Goal: Information Seeking & Learning: Learn about a topic

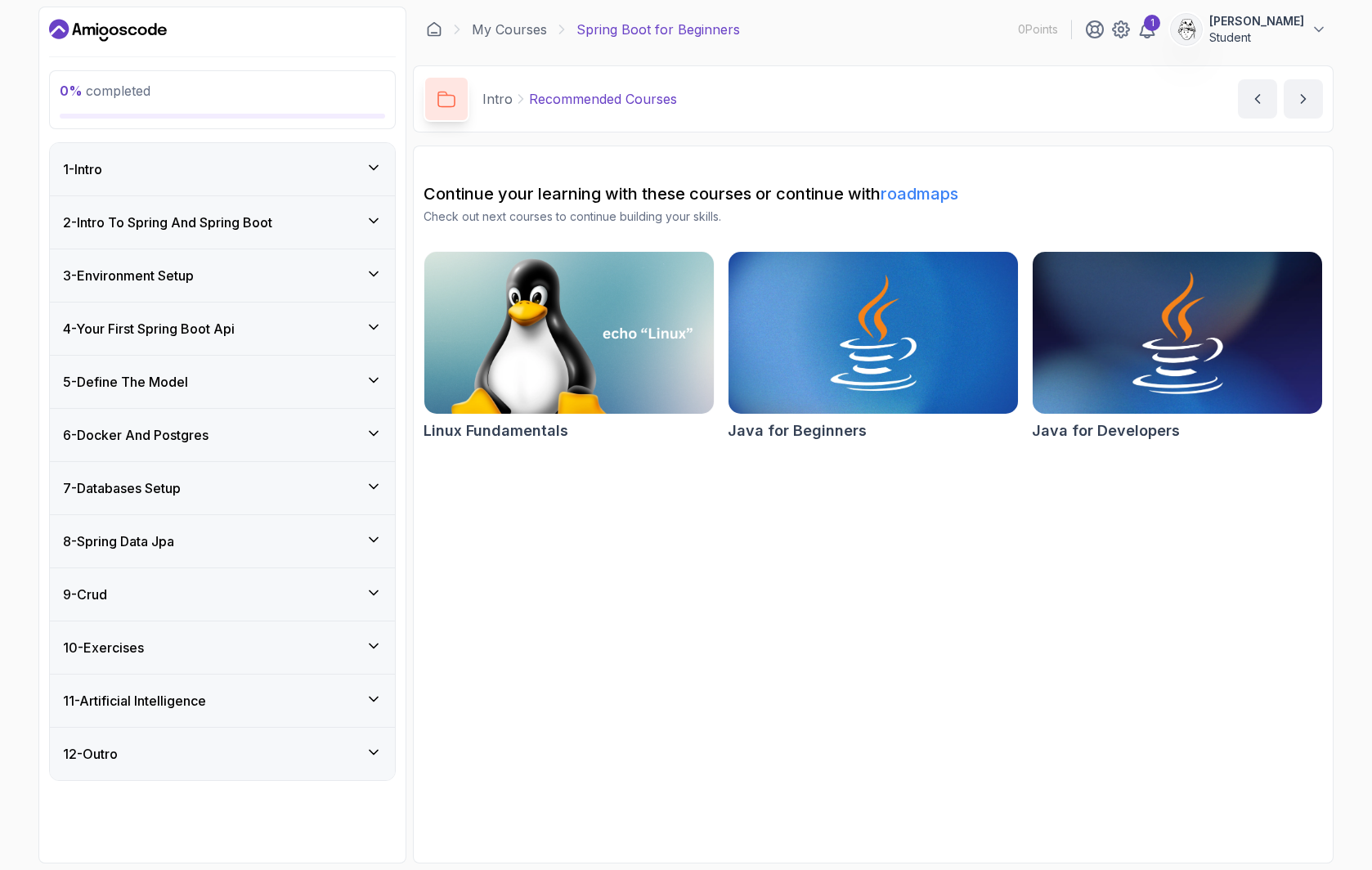
click at [1138, 330] on img at bounding box center [1177, 332] width 304 height 170
click at [434, 31] on icon at bounding box center [434, 30] width 17 height 17
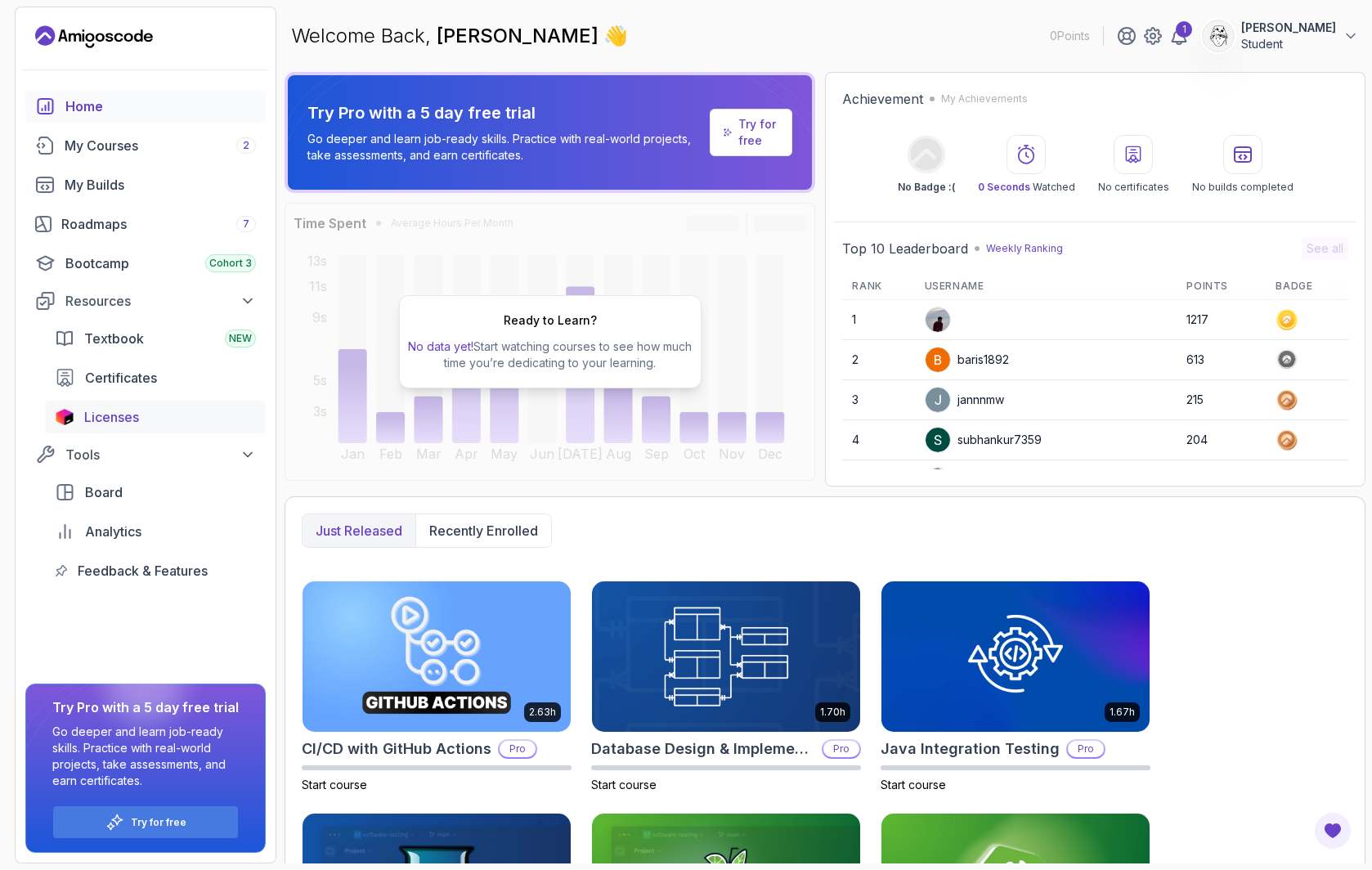
click at [97, 428] on link "Licenses" at bounding box center [155, 416] width 221 height 32
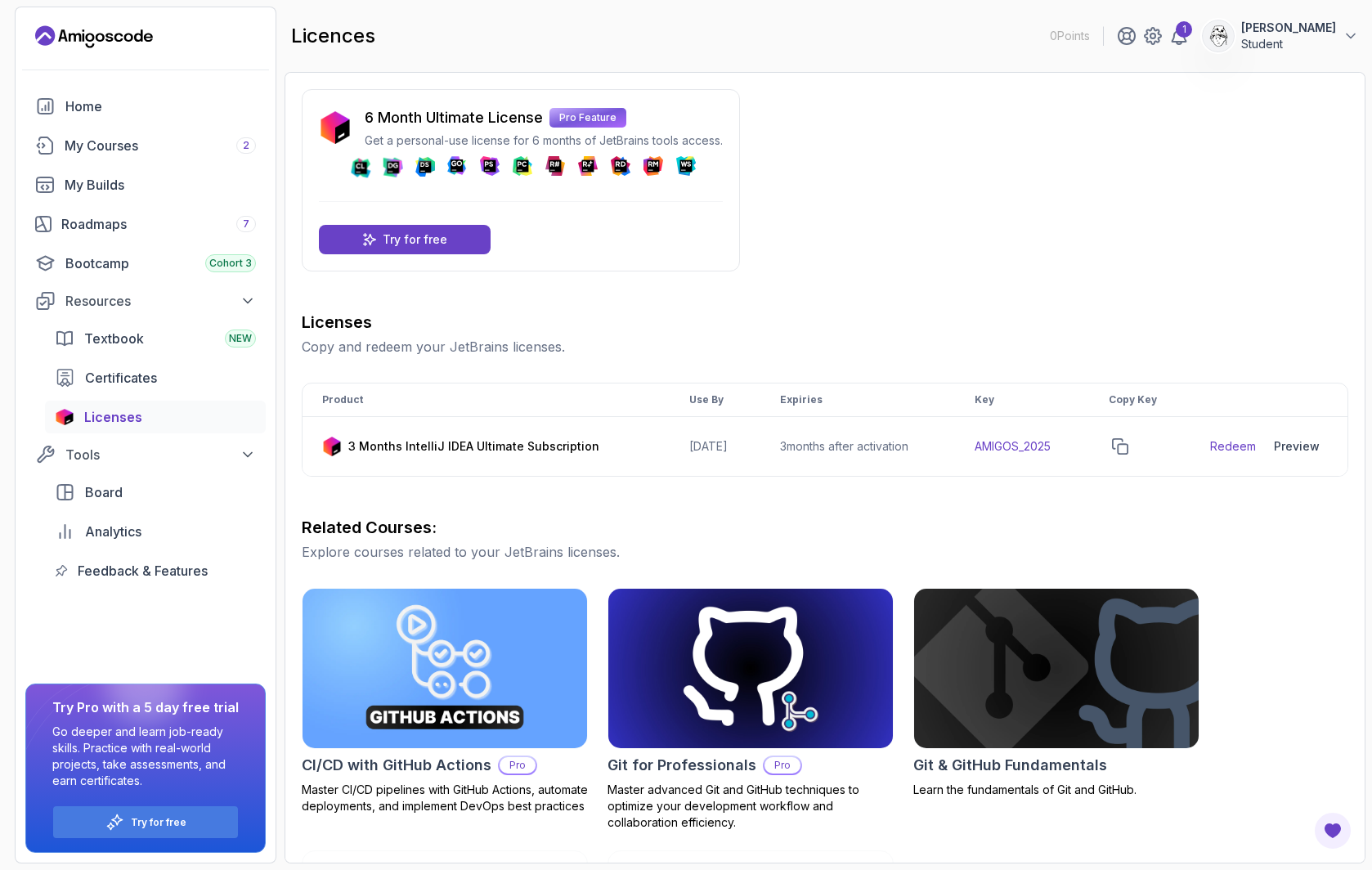
scroll to position [230, 0]
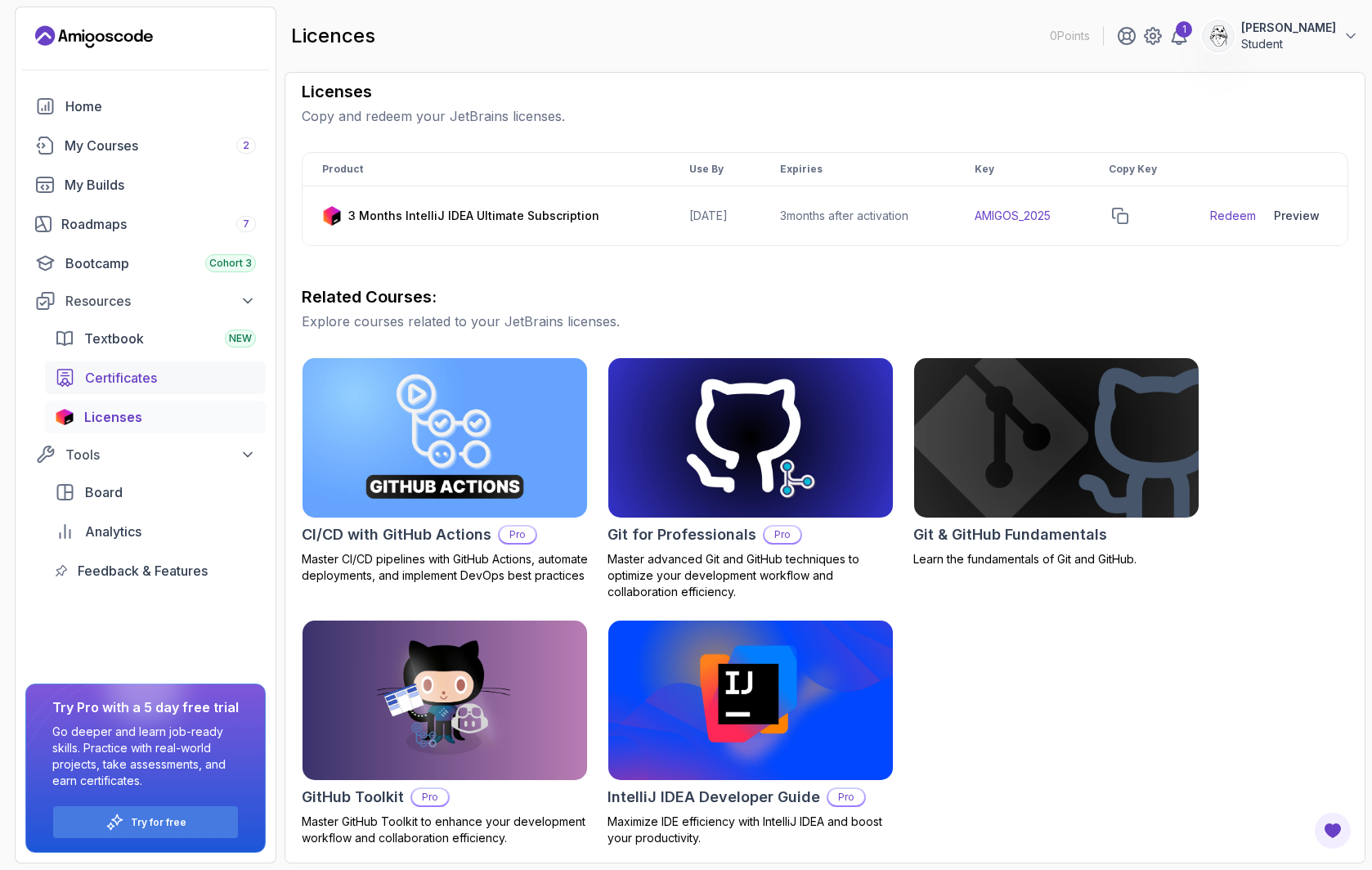
click at [114, 367] on link "Certificates" at bounding box center [155, 377] width 221 height 32
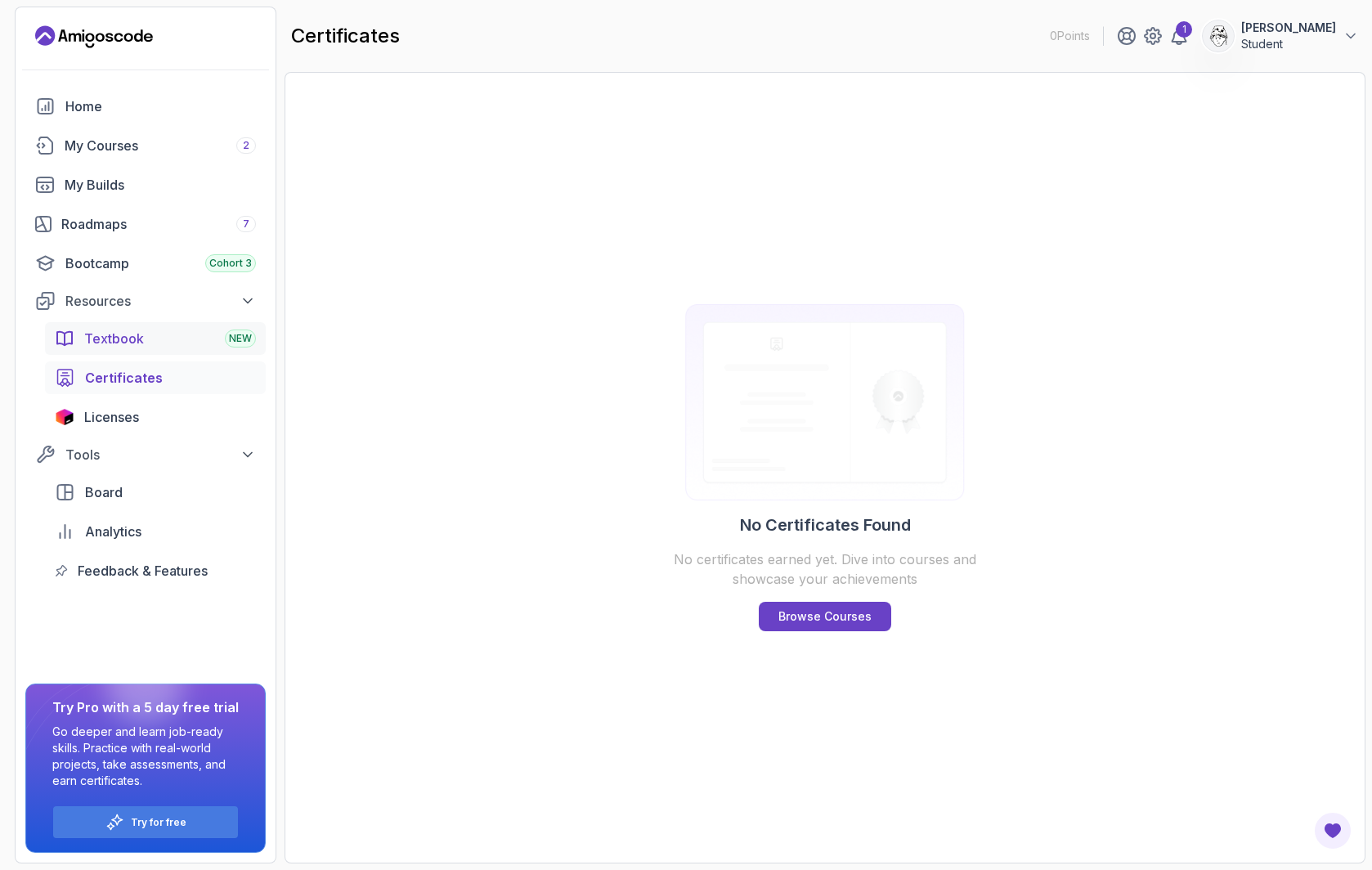
click at [176, 345] on div "Textbook NEW" at bounding box center [170, 339] width 172 height 20
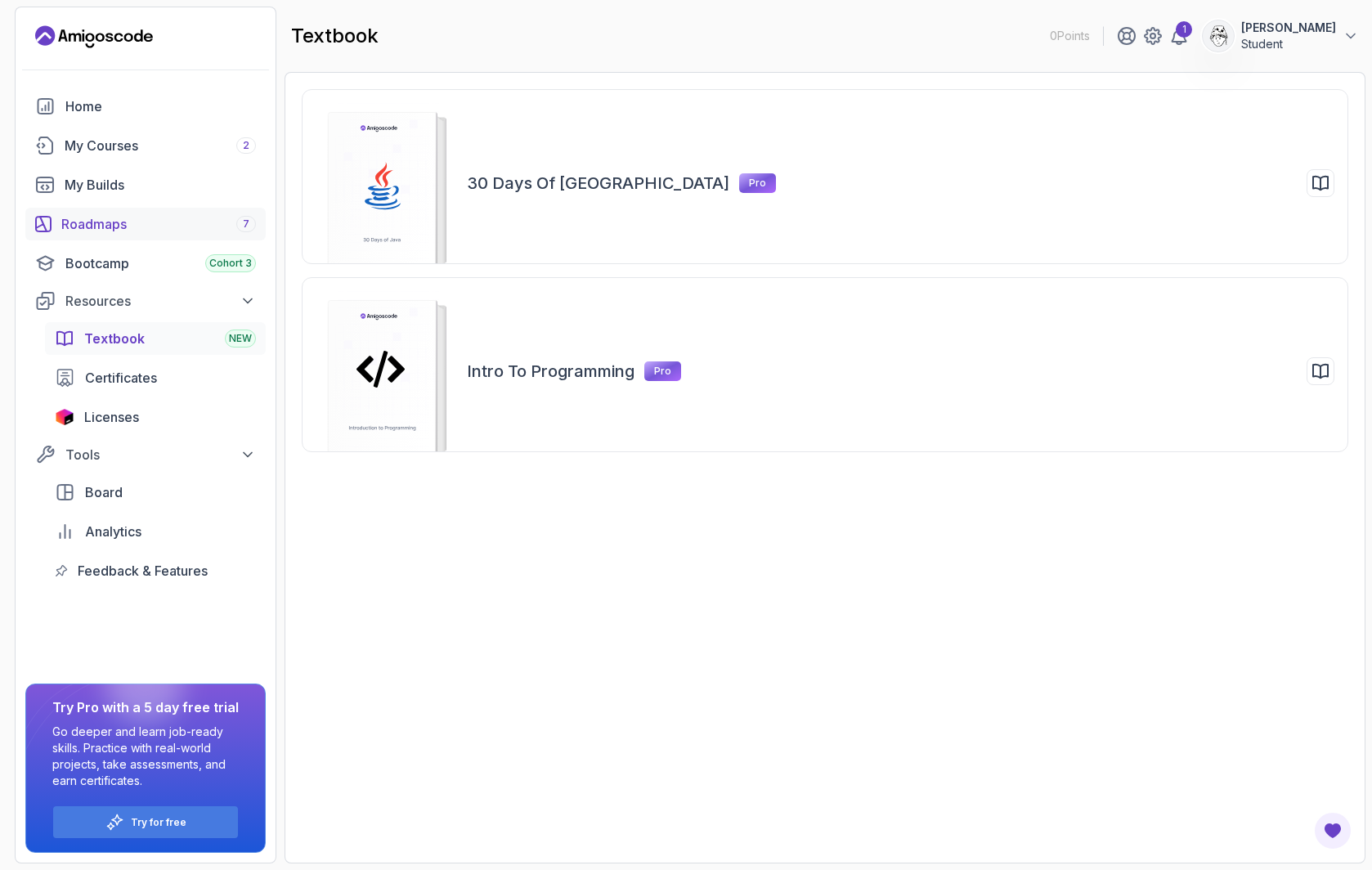
click at [151, 234] on link "Roadmaps 7" at bounding box center [146, 224] width 240 height 32
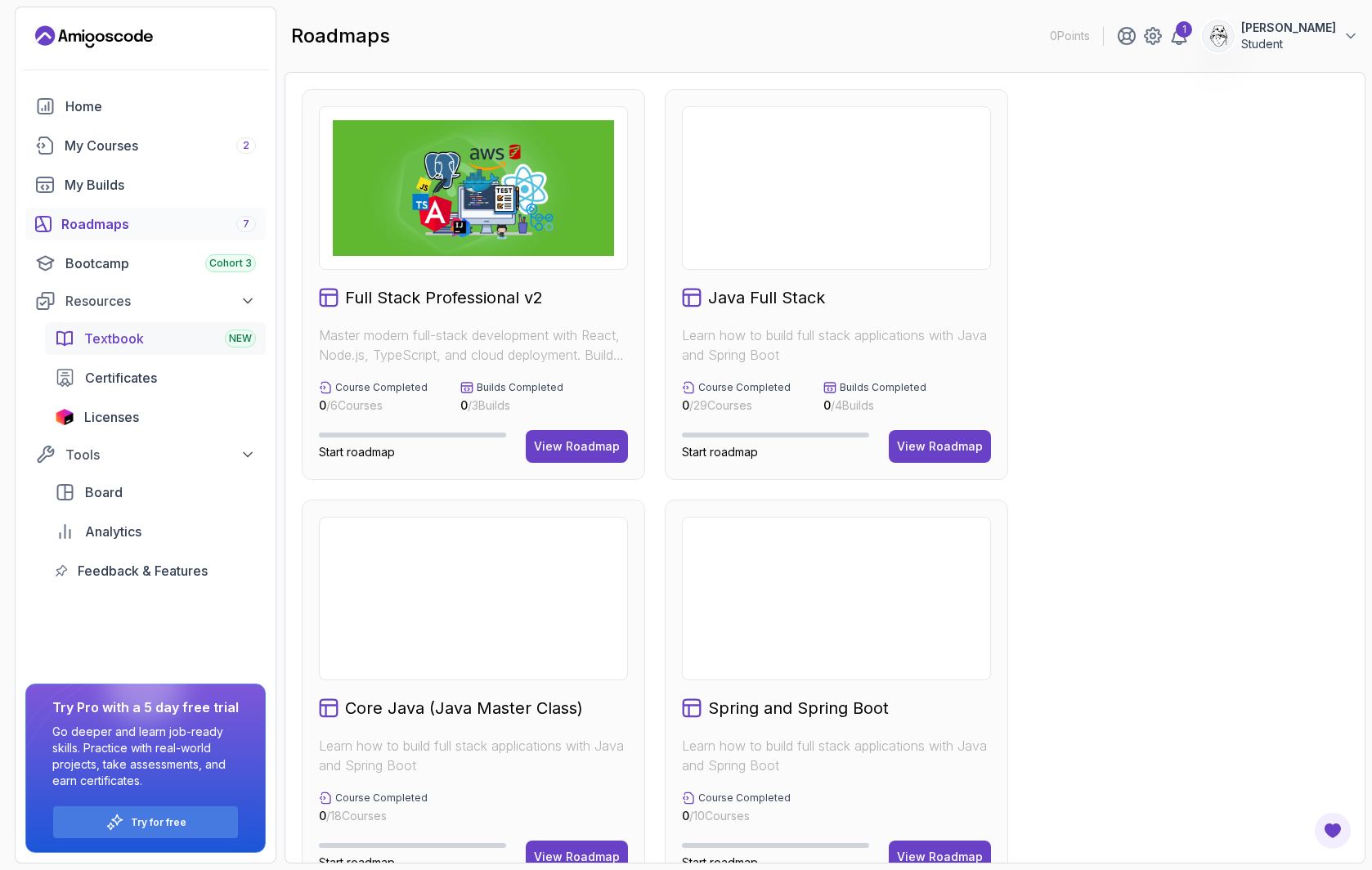
click at [128, 342] on span "Textbook" at bounding box center [114, 339] width 60 height 20
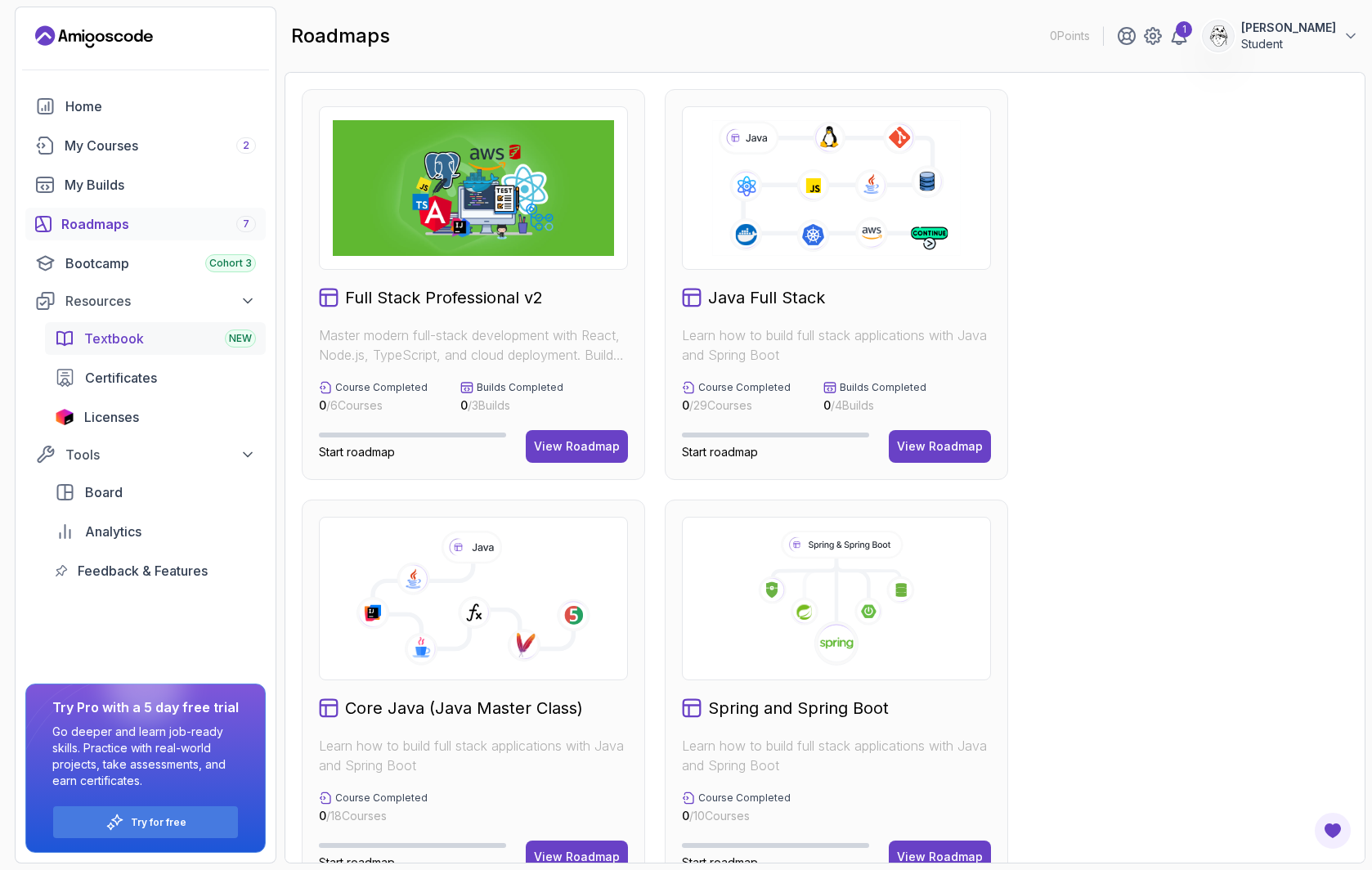
click at [124, 340] on span "Textbook" at bounding box center [114, 339] width 60 height 20
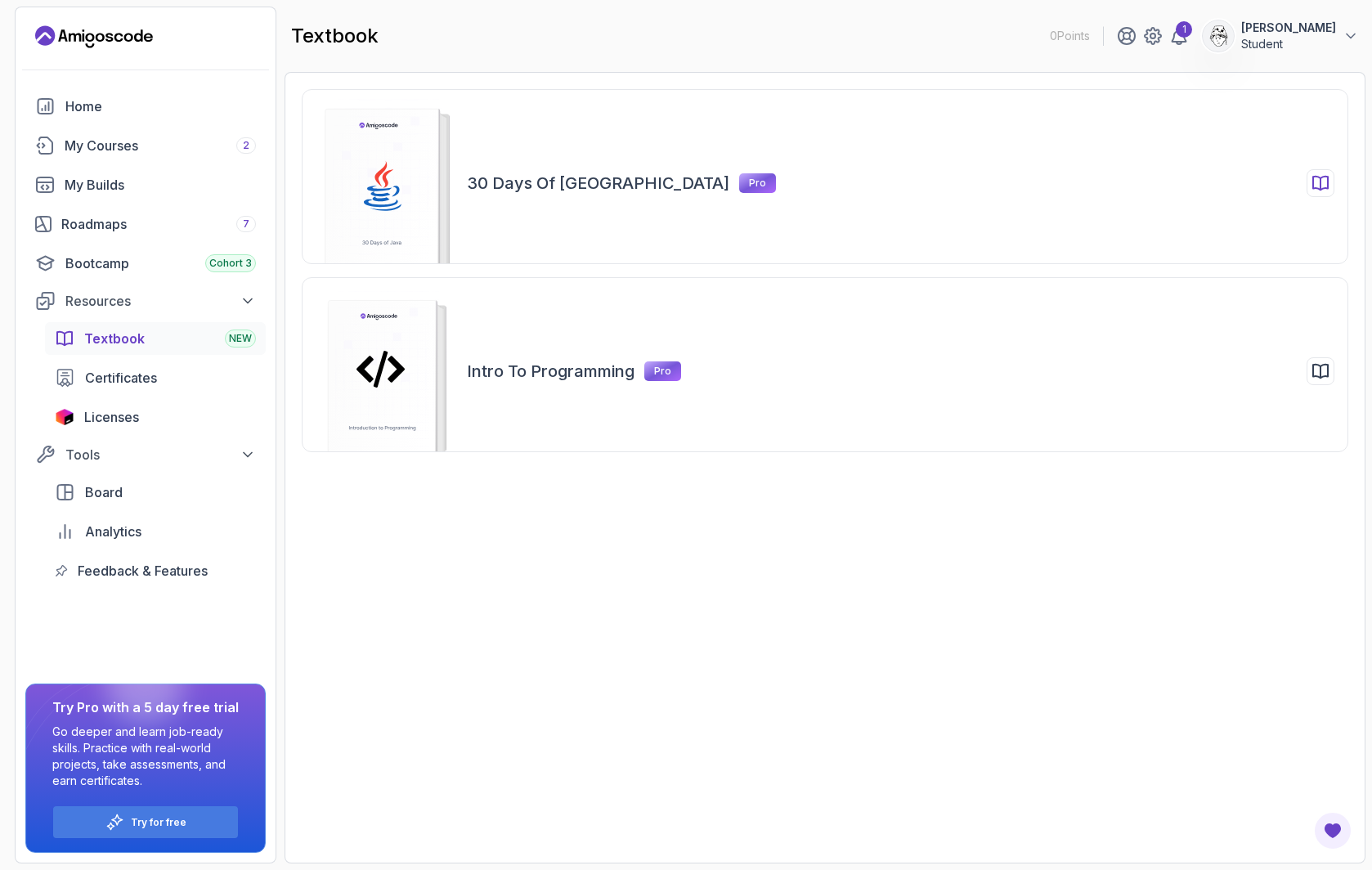
click at [425, 176] on rect at bounding box center [382, 193] width 114 height 170
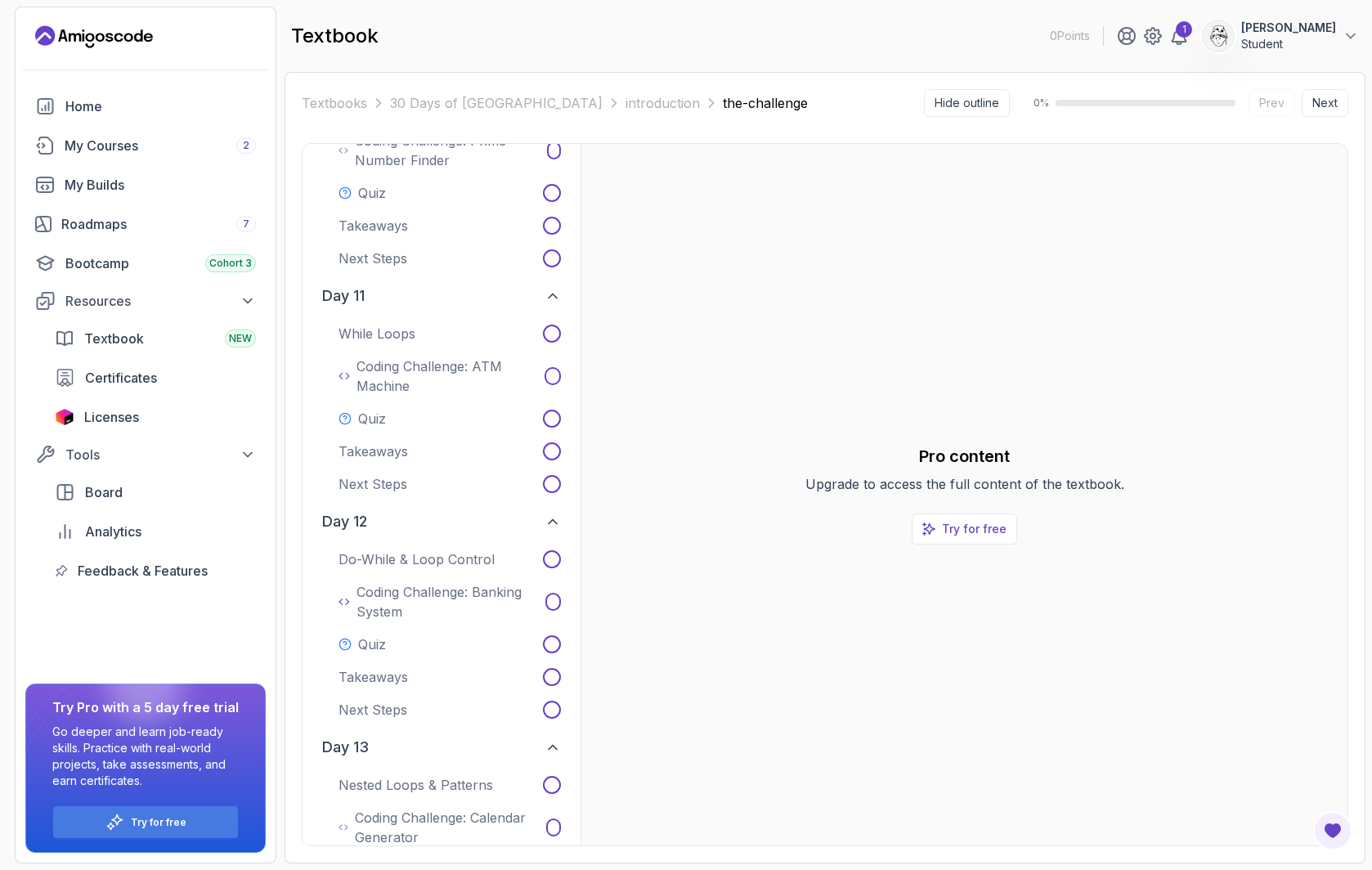
scroll to position [1994, 0]
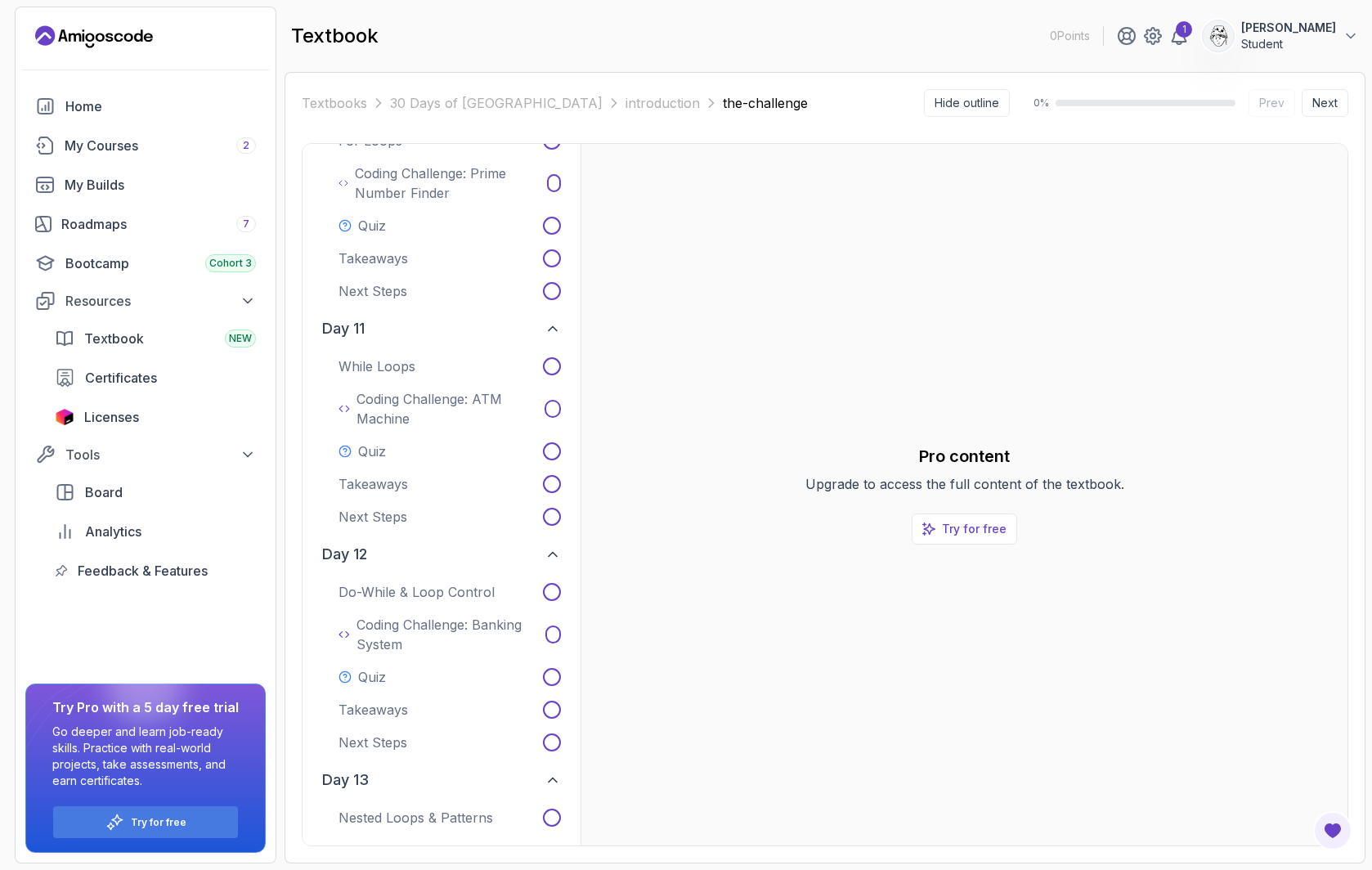
drag, startPoint x: 163, startPoint y: 30, endPoint x: 57, endPoint y: 30, distance: 106.0
click at [57, 30] on div "0 Points 1 [PERSON_NAME] Student" at bounding box center [146, 37] width 260 height 27
drag, startPoint x: 114, startPoint y: 36, endPoint x: 55, endPoint y: 34, distance: 59.0
click at [55, 34] on div "0 Points 1 [PERSON_NAME] Student" at bounding box center [146, 37] width 260 height 27
drag, startPoint x: 157, startPoint y: 36, endPoint x: 69, endPoint y: 30, distance: 88.2
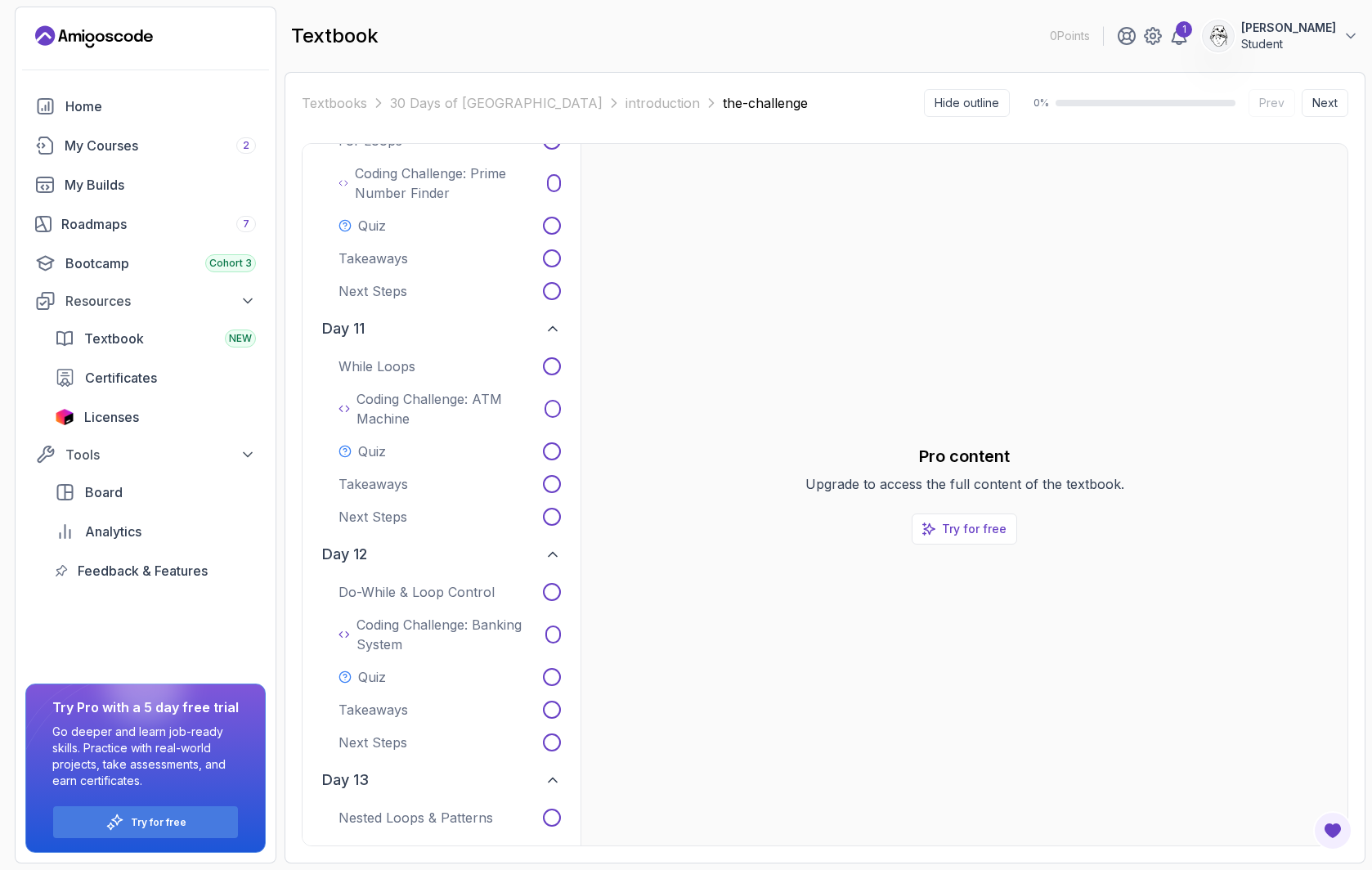
click at [69, 30] on div "0 Points 1 [PERSON_NAME] Student" at bounding box center [146, 37] width 260 height 27
drag, startPoint x: 151, startPoint y: 34, endPoint x: 100, endPoint y: 31, distance: 51.1
click at [76, 34] on div "0 Points 1 [PERSON_NAME] Student" at bounding box center [146, 37] width 260 height 27
drag, startPoint x: 136, startPoint y: 34, endPoint x: 104, endPoint y: 35, distance: 32.0
click at [104, 35] on div "0 Points 1 [PERSON_NAME] Student" at bounding box center [146, 37] width 260 height 27
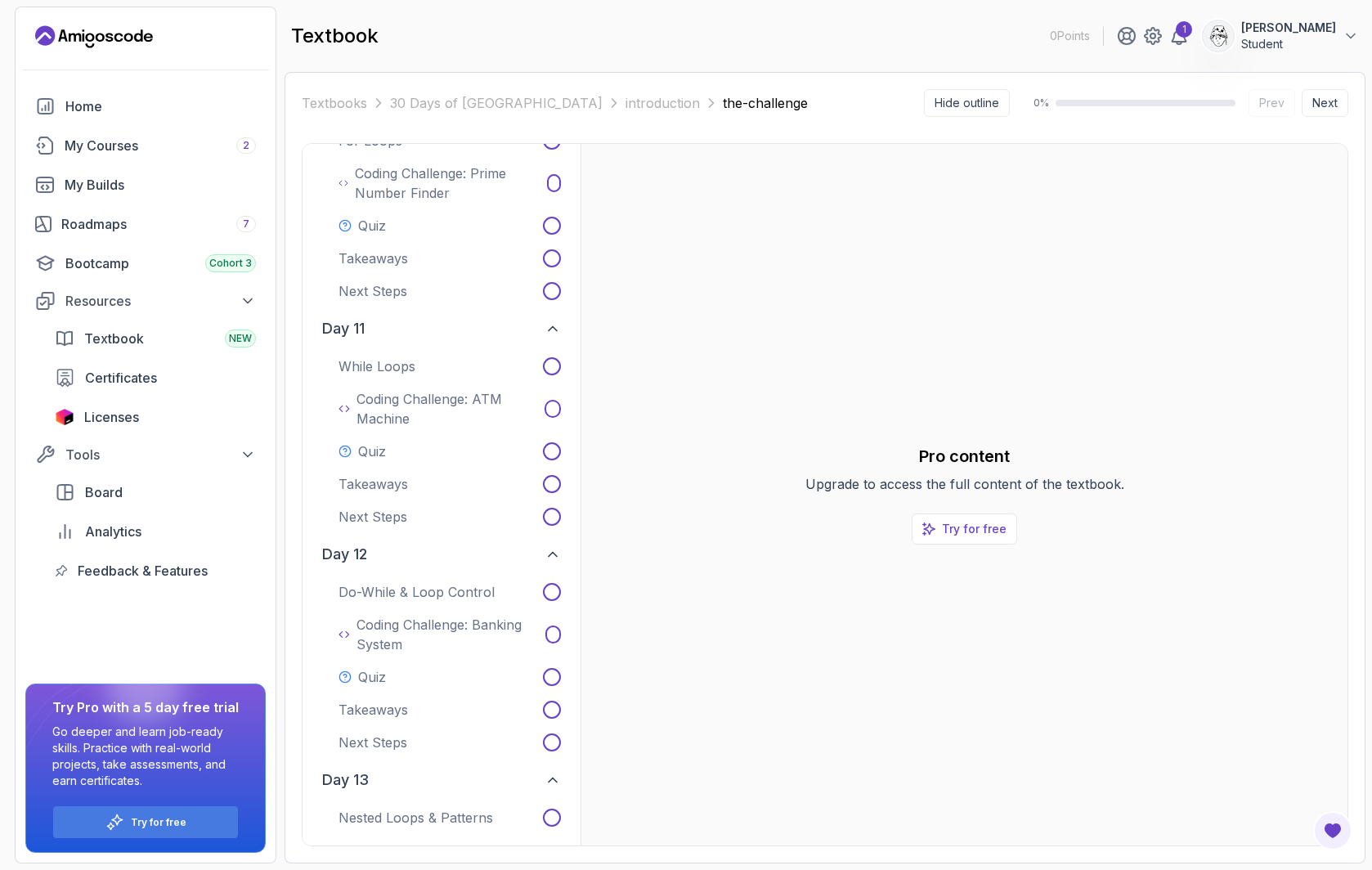
drag, startPoint x: 159, startPoint y: 30, endPoint x: 187, endPoint y: 85, distance: 61.7
click at [73, 26] on div "0 Points 1 [PERSON_NAME] Student" at bounding box center [146, 37] width 260 height 27
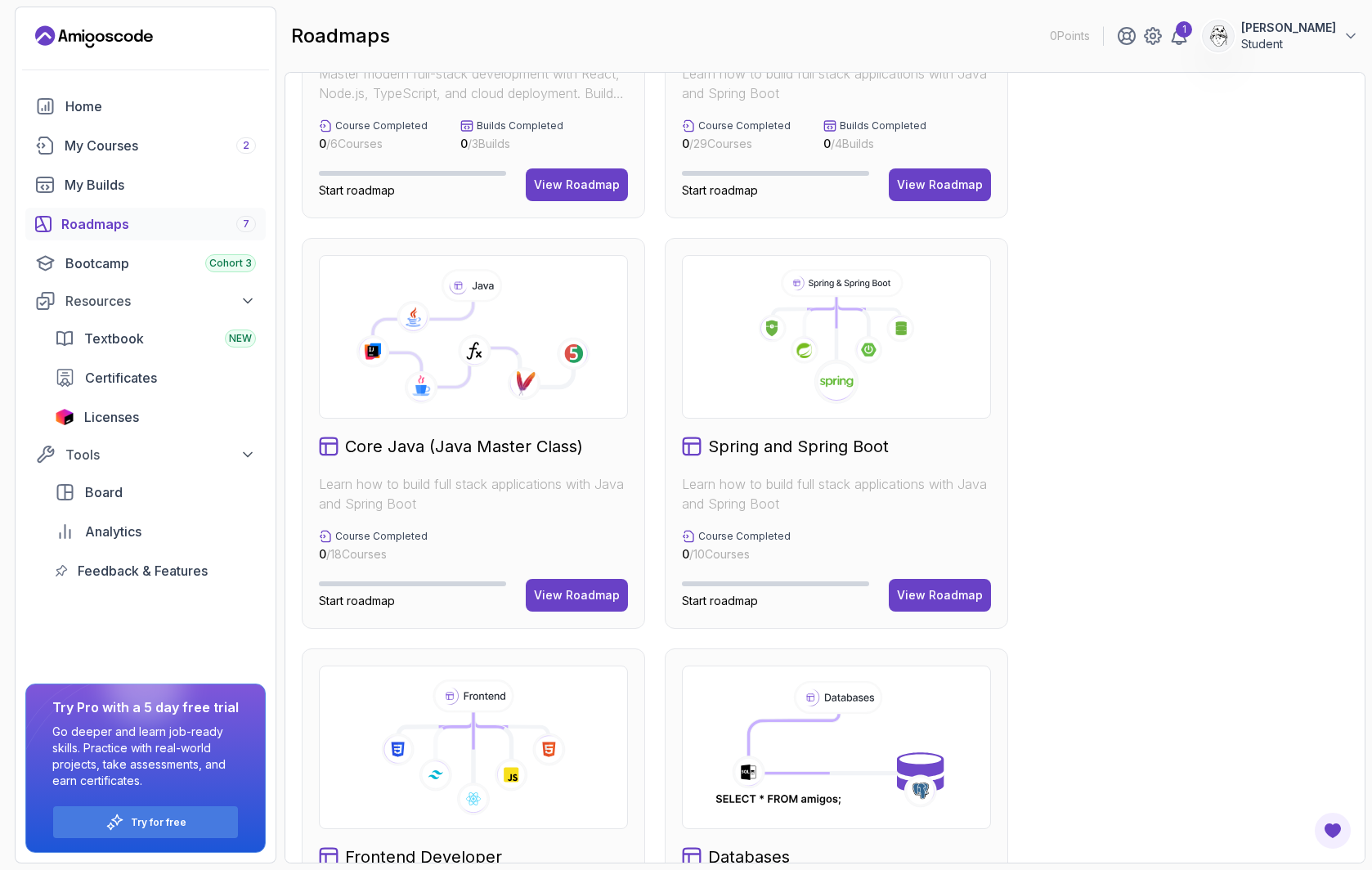
scroll to position [588, 0]
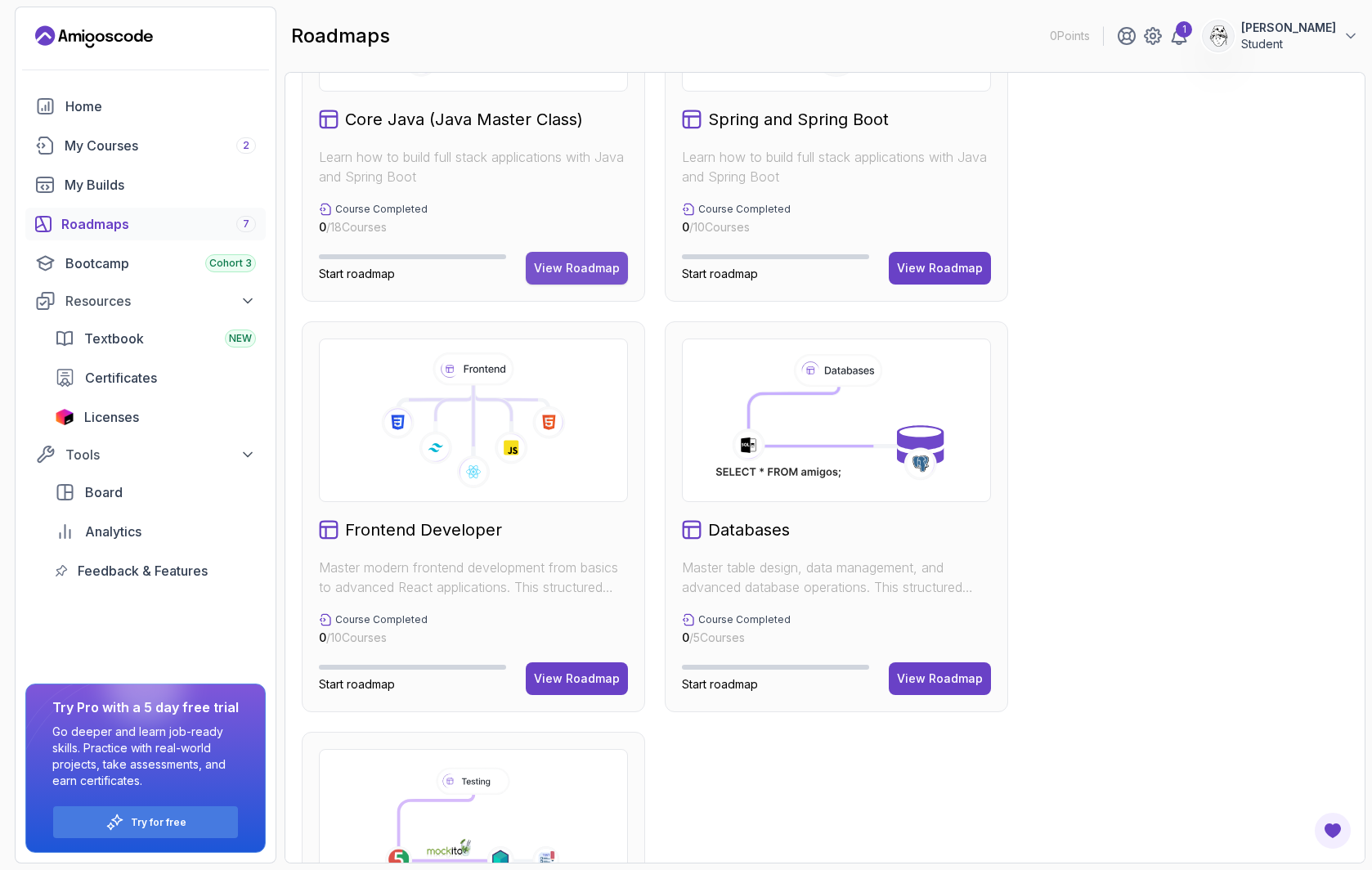
click at [604, 275] on div "View Roadmap" at bounding box center [577, 268] width 86 height 17
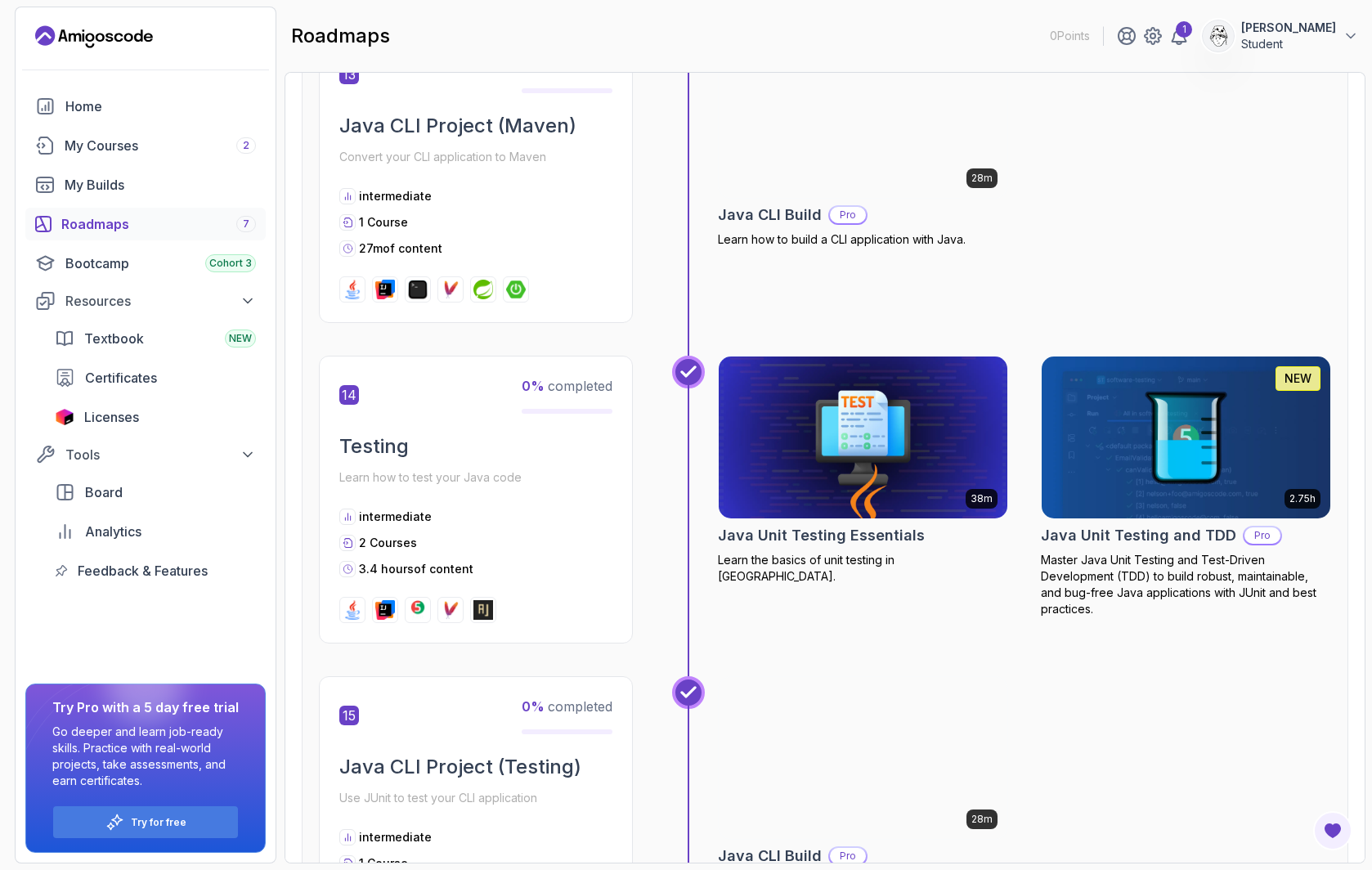
scroll to position [5050, 0]
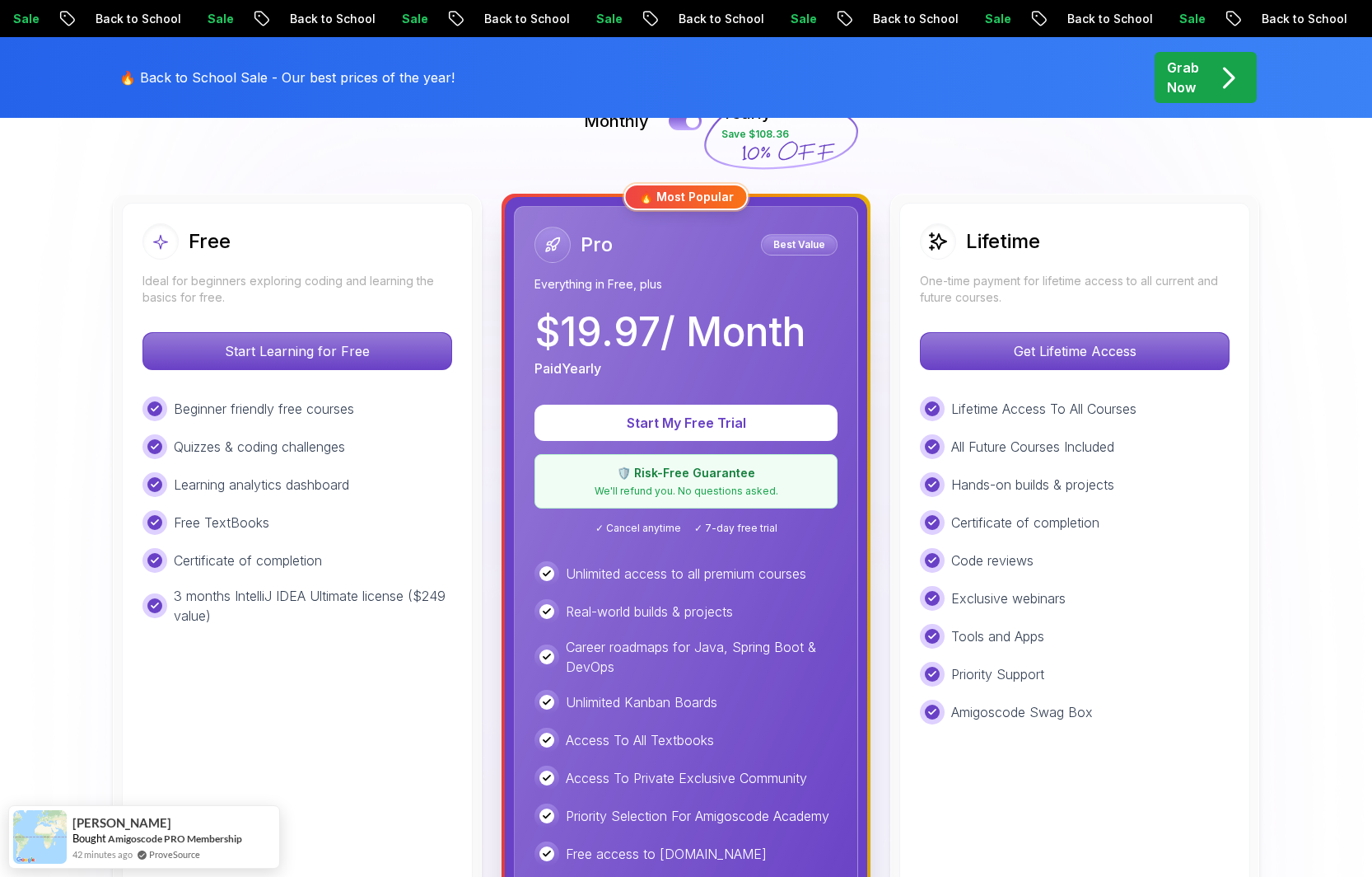
scroll to position [567, 0]
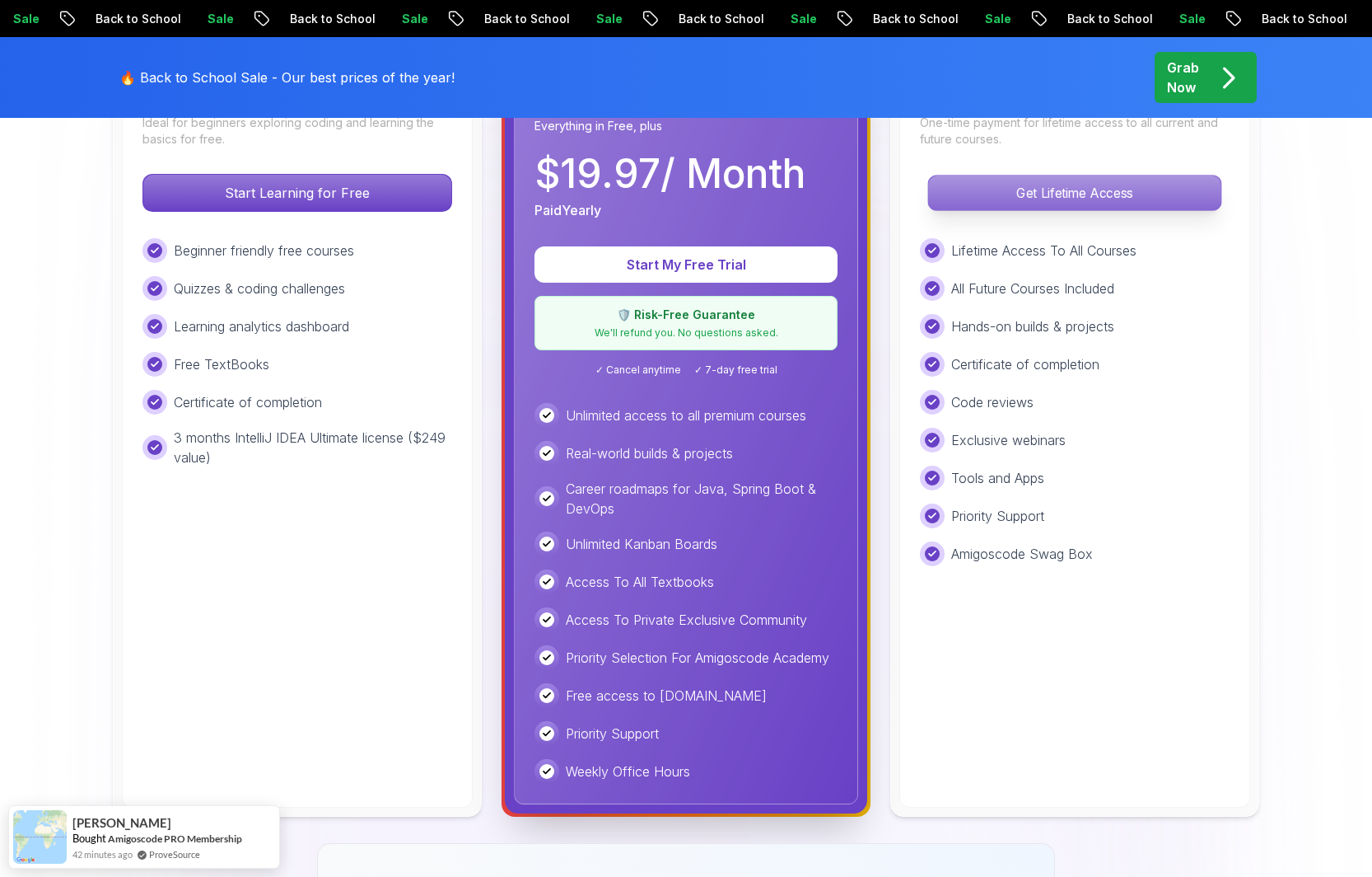
click at [1117, 209] on p "Get Lifetime Access" at bounding box center [1075, 192] width 292 height 34
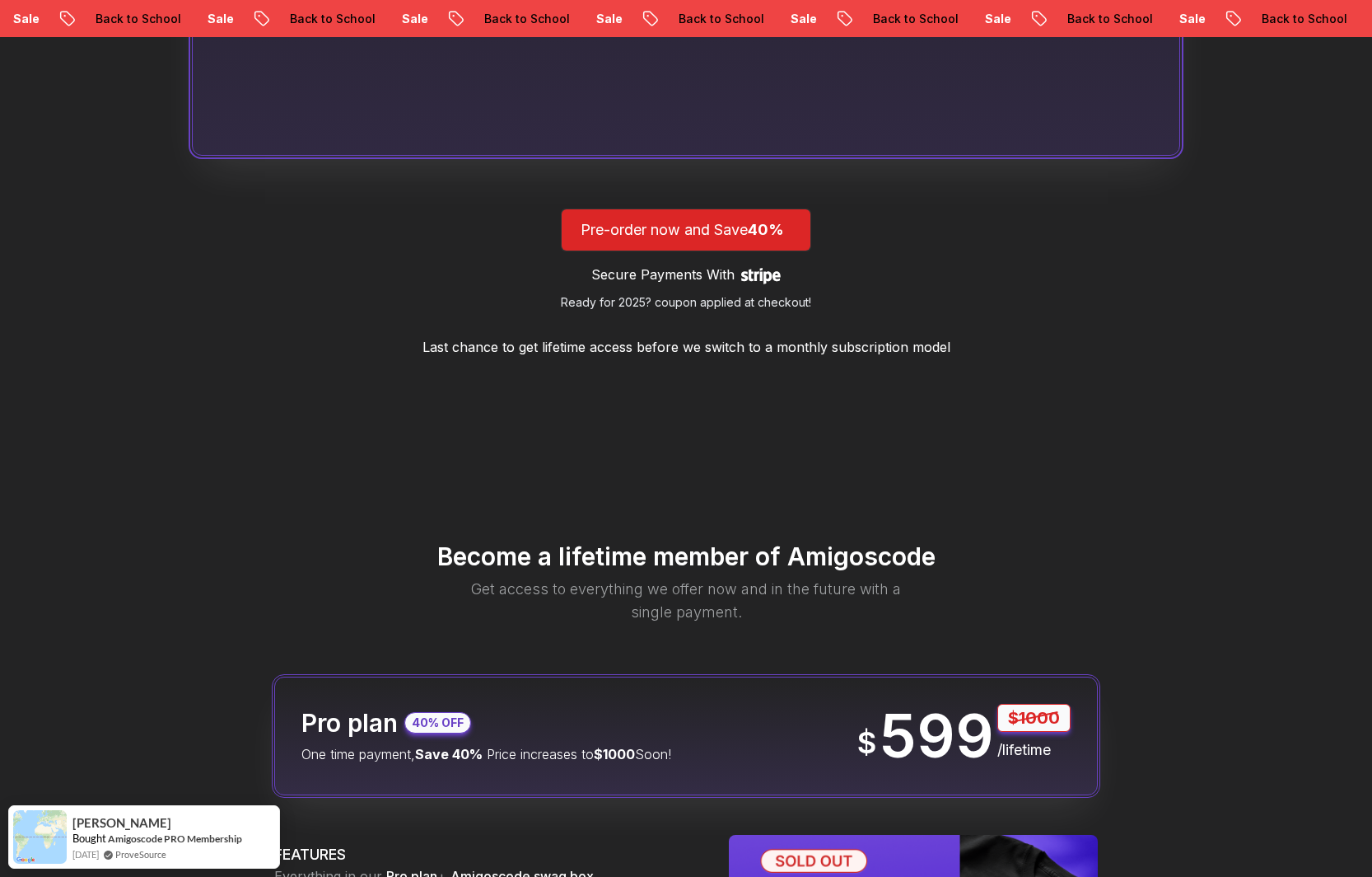
scroll to position [2004, 0]
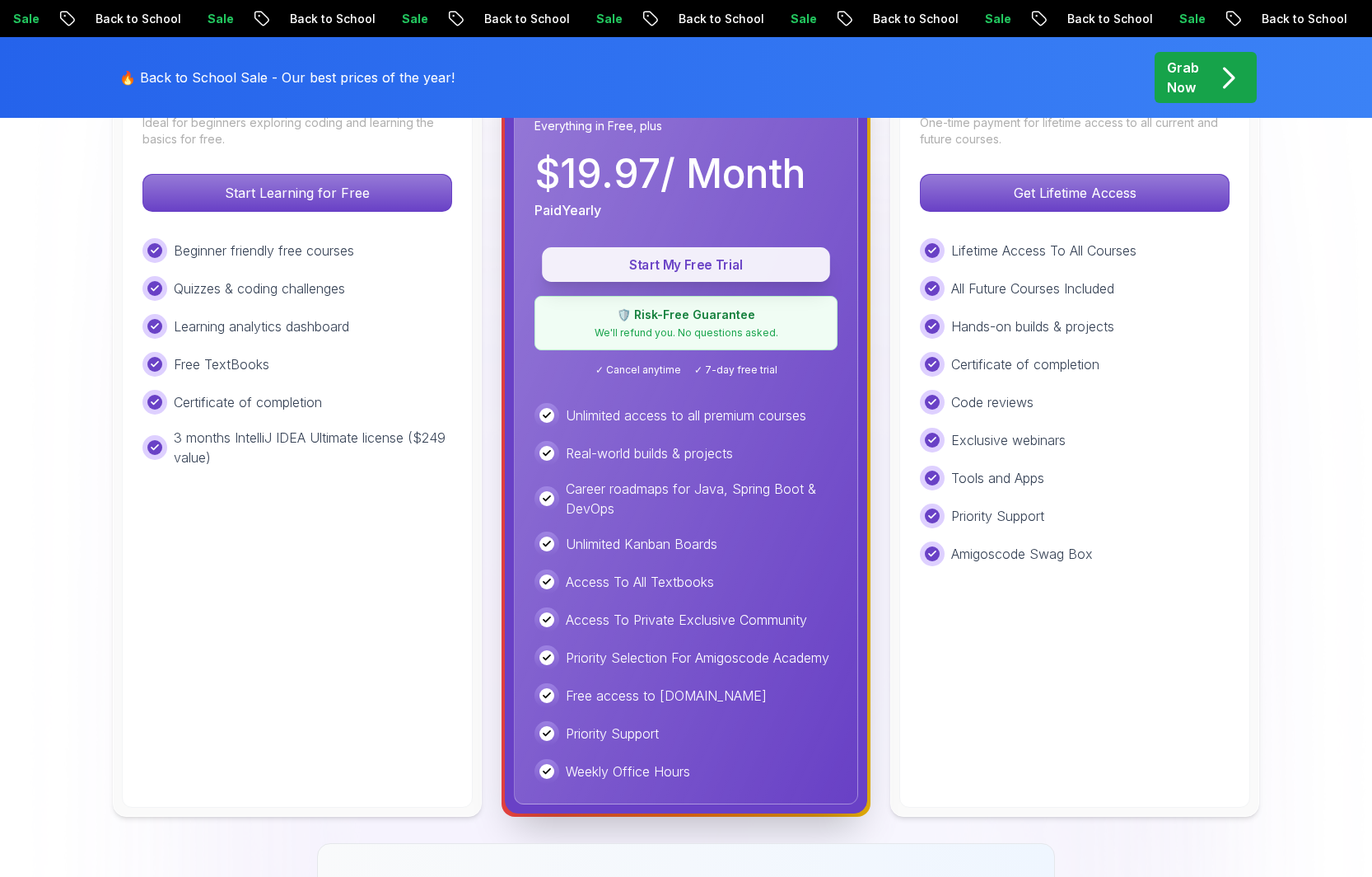
scroll to position [383, 0]
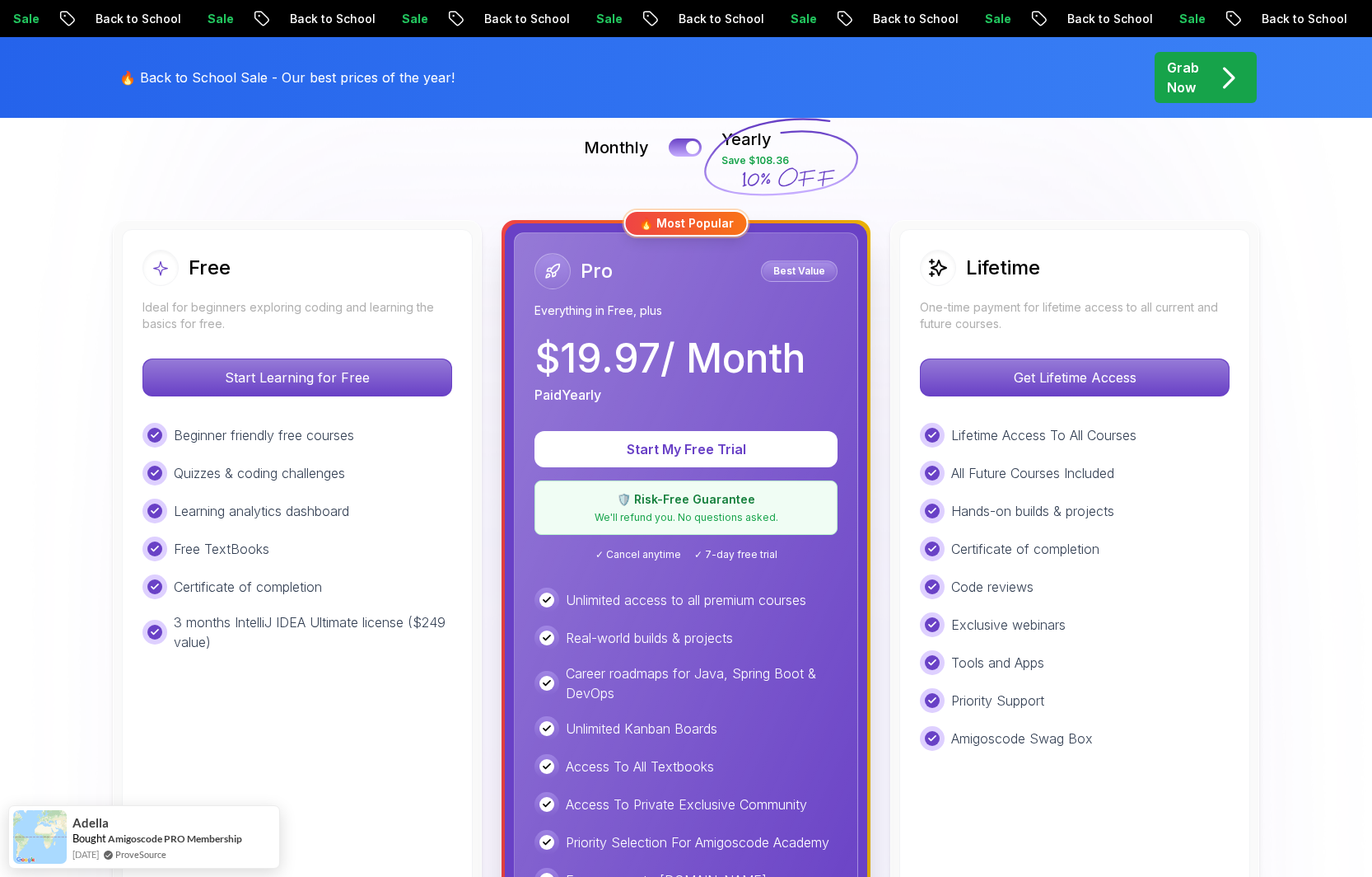
click at [800, 280] on div "Best Value" at bounding box center [799, 271] width 77 height 22
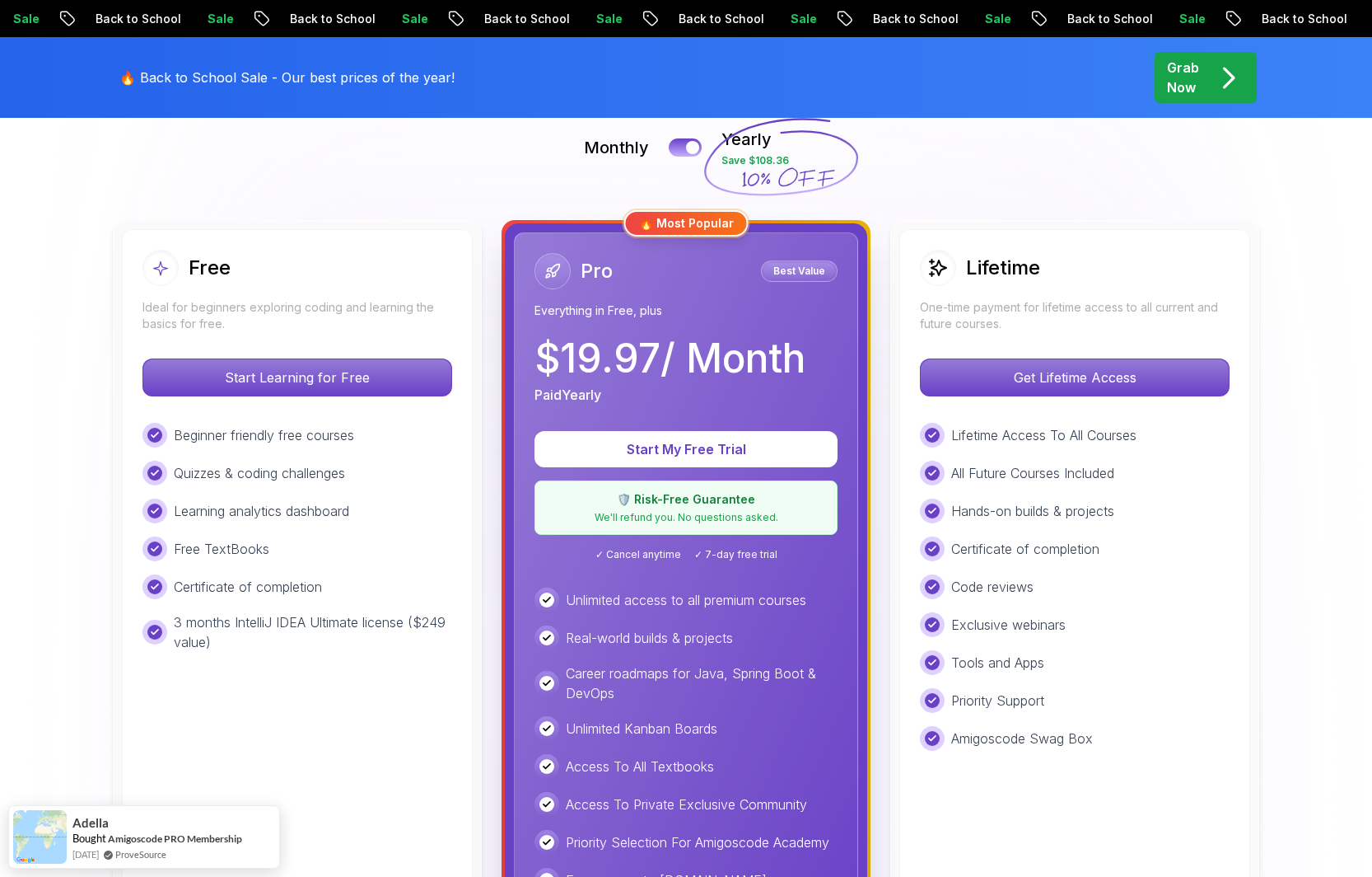
scroll to position [224, 0]
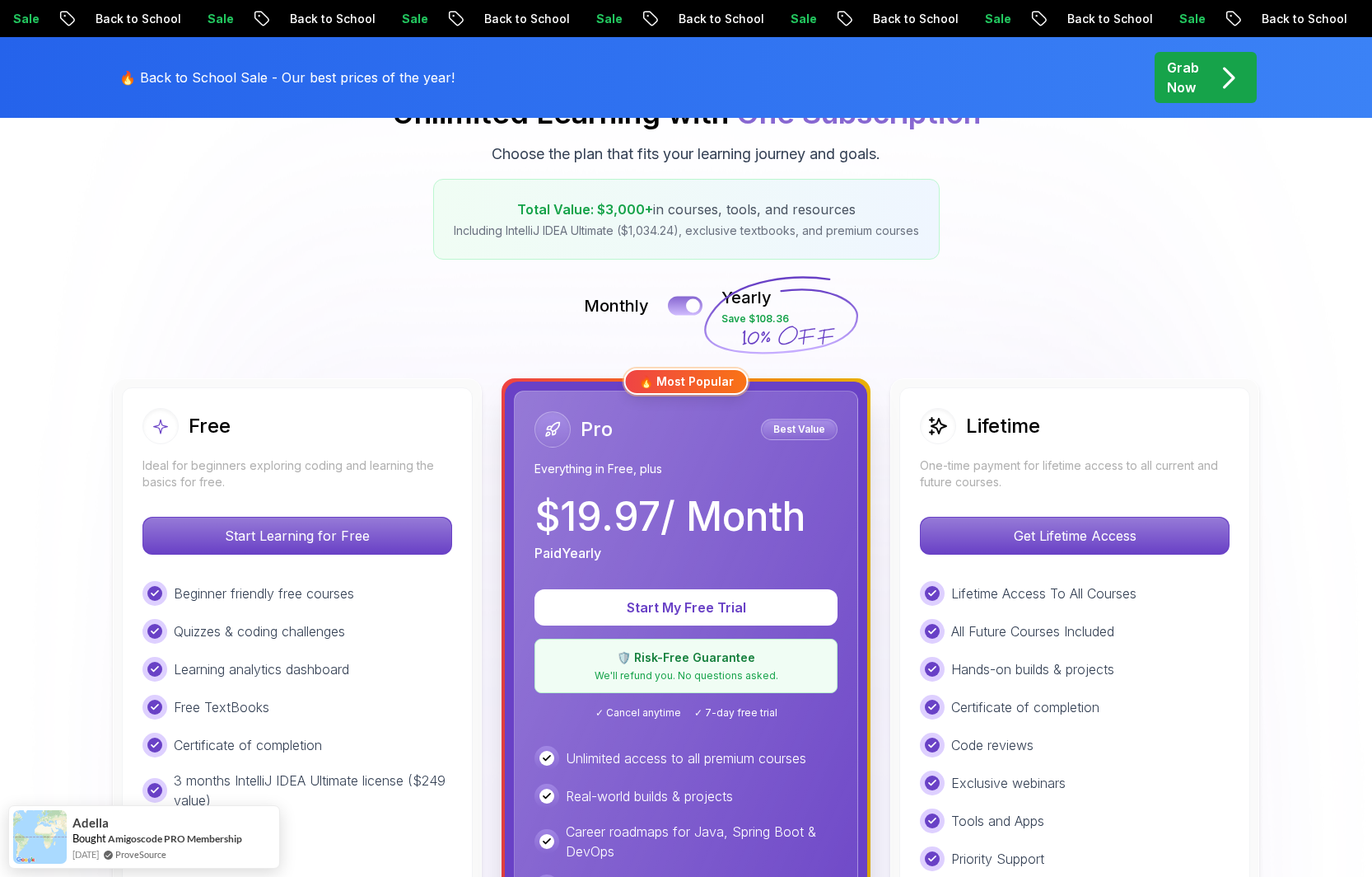
click at [675, 308] on button at bounding box center [685, 305] width 34 height 19
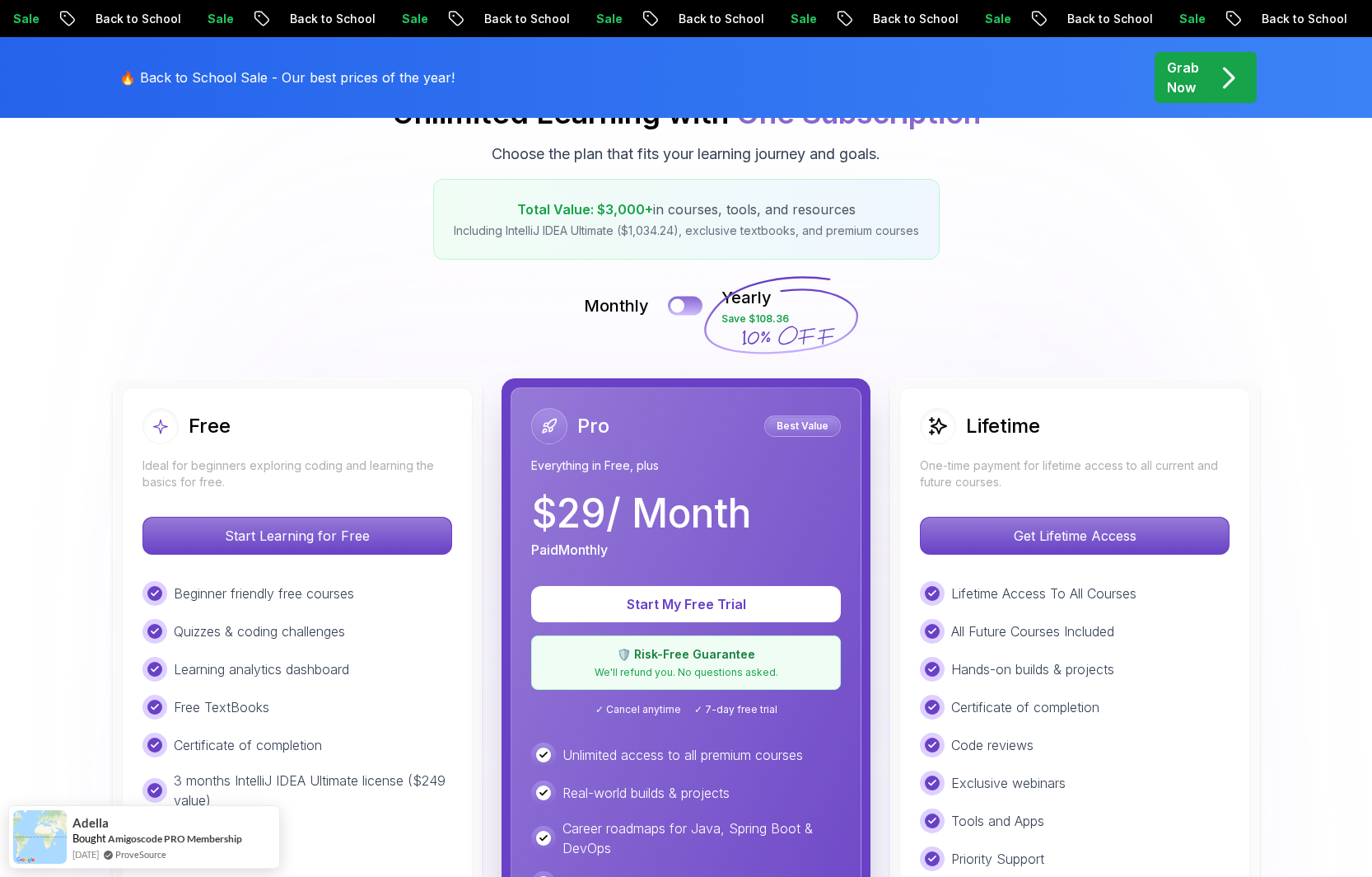
click at [675, 308] on div at bounding box center [677, 306] width 14 height 14
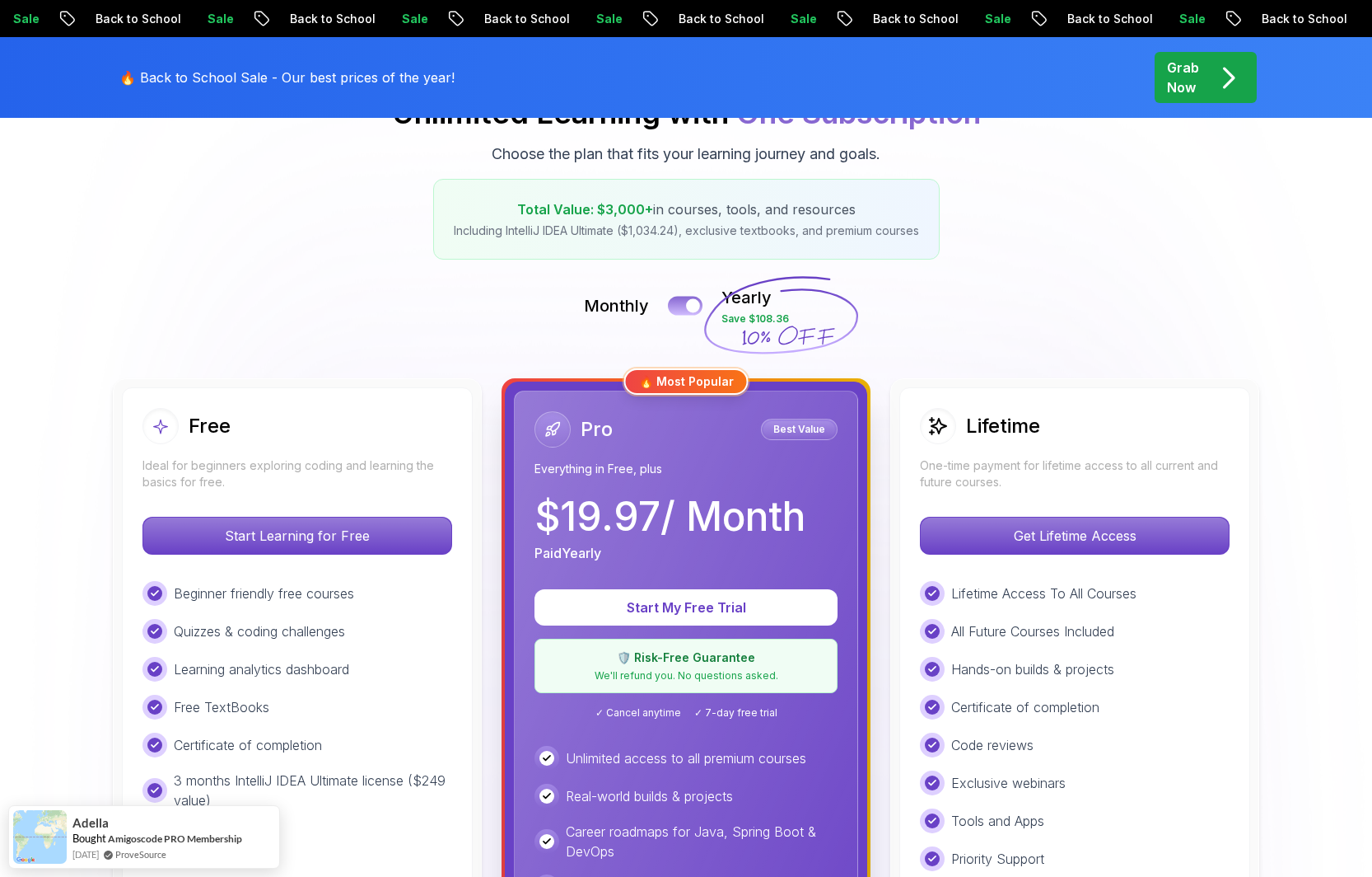
click at [675, 308] on button at bounding box center [685, 305] width 34 height 19
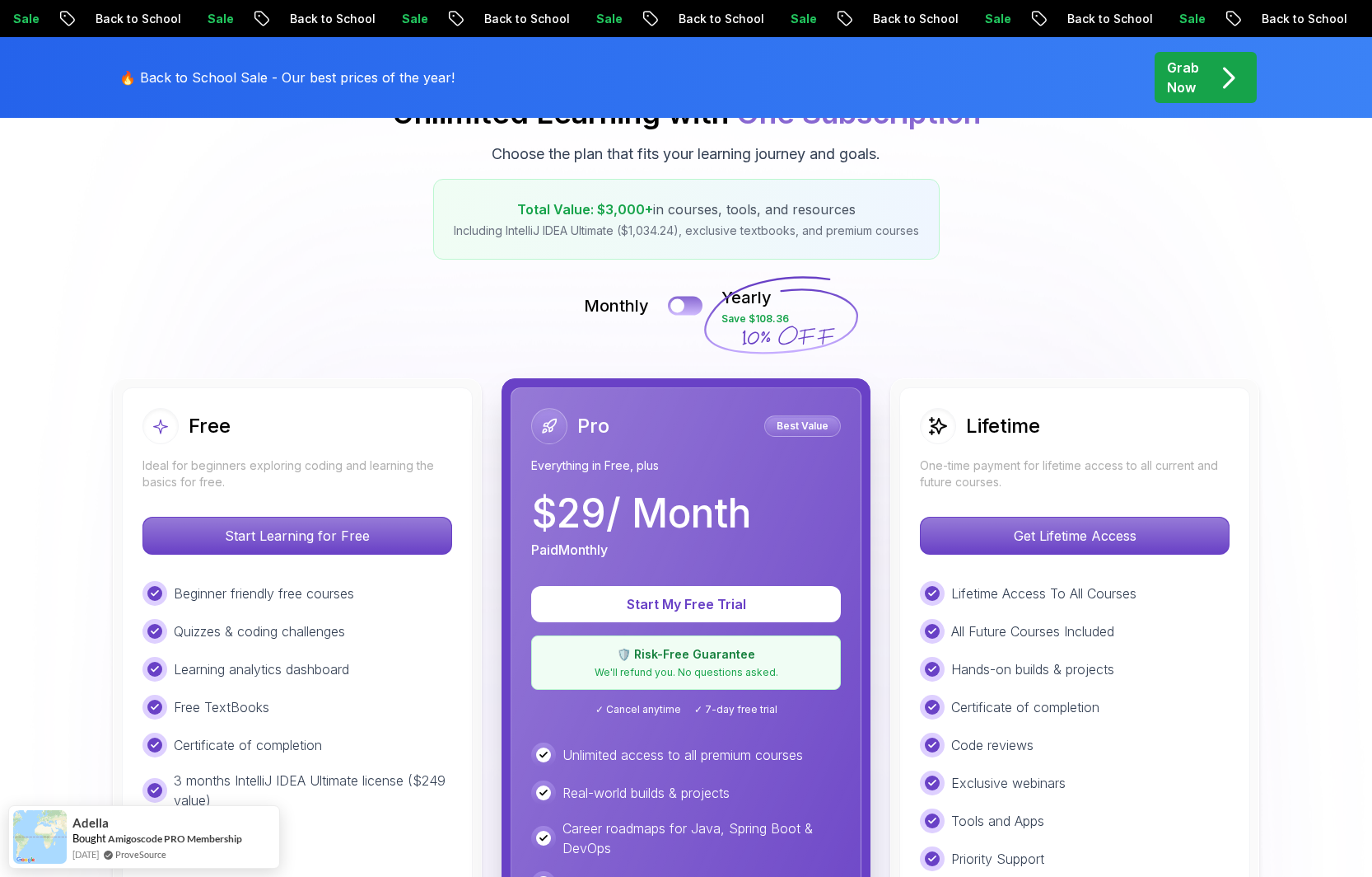
click at [675, 308] on div at bounding box center [677, 306] width 14 height 14
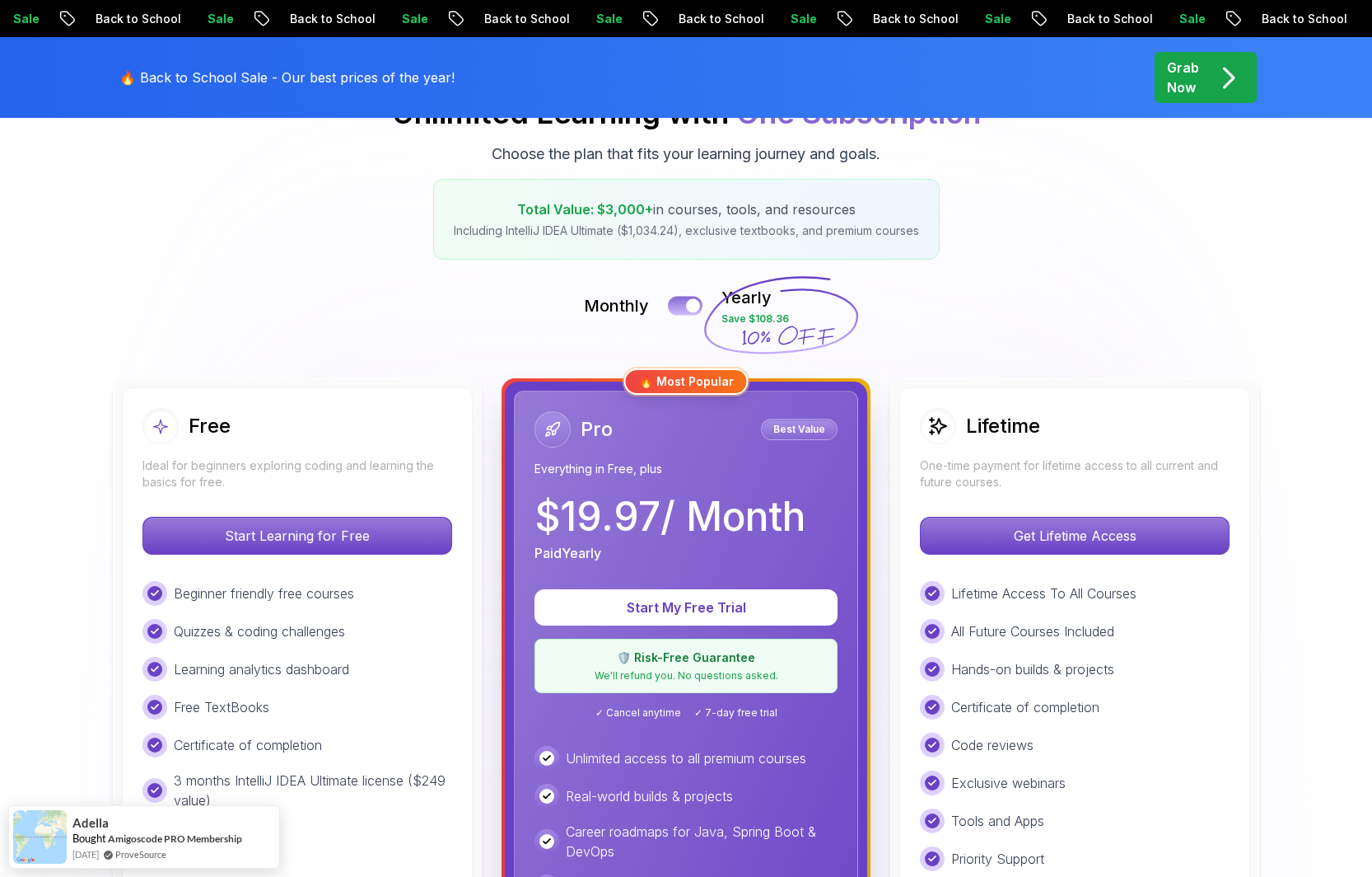
click at [675, 308] on button at bounding box center [685, 305] width 34 height 19
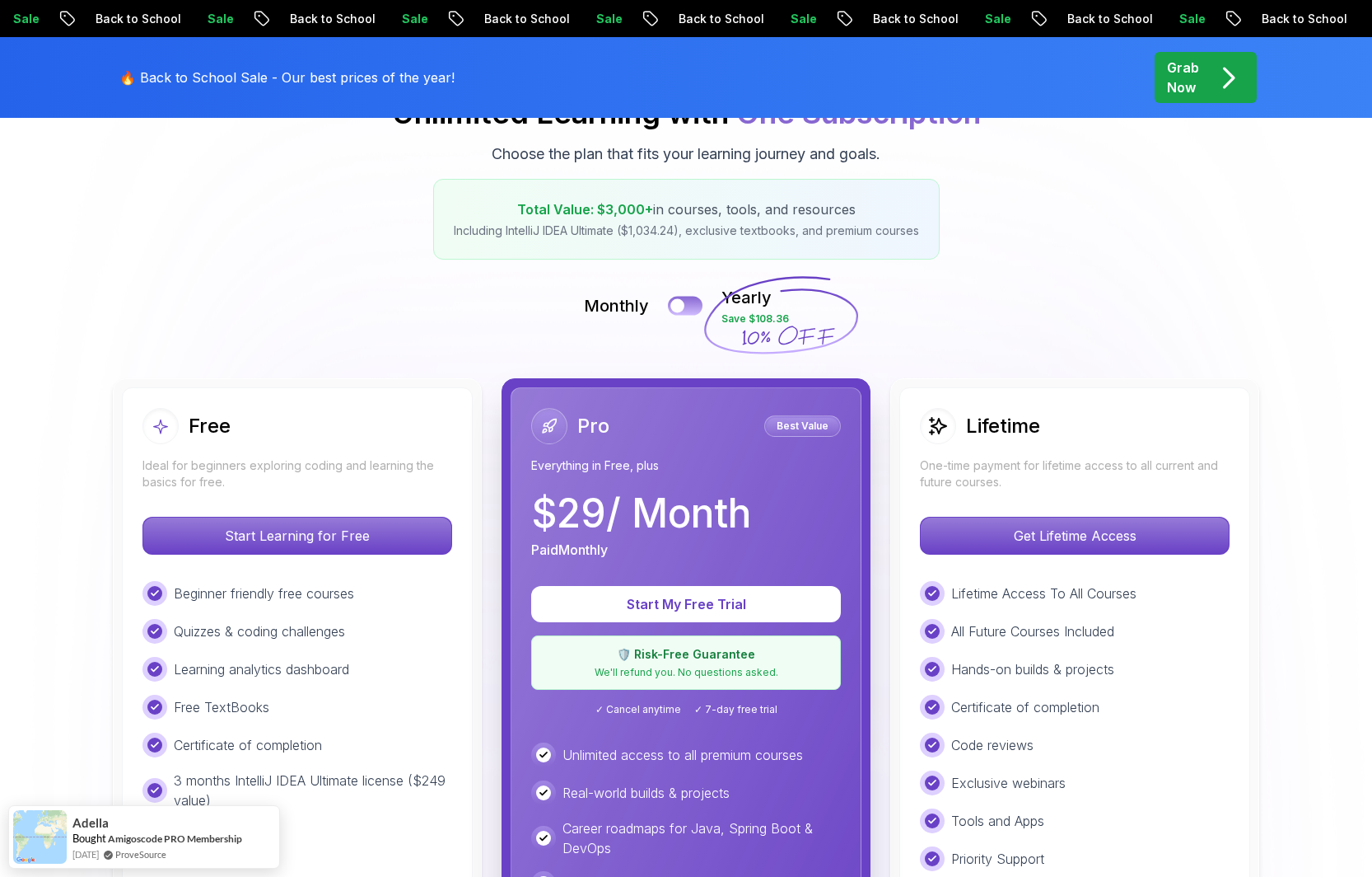
click at [678, 314] on button at bounding box center [685, 305] width 34 height 19
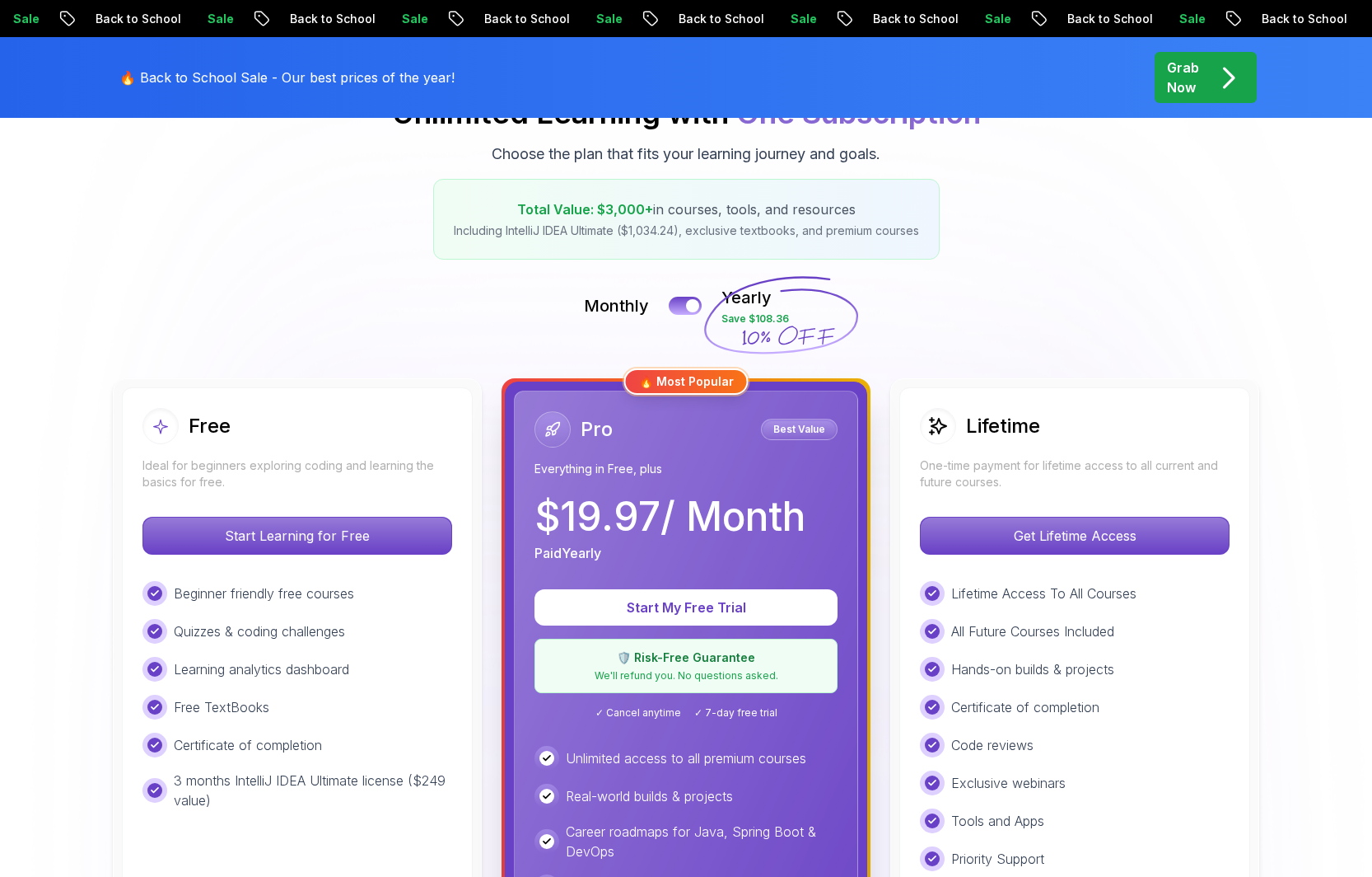
drag, startPoint x: 539, startPoint y: 507, endPoint x: 818, endPoint y: 509, distance: 279.0
click at [818, 509] on div "$ 19.97 / Month Paid Yearly" at bounding box center [686, 530] width 303 height 66
copy p "$ 19.97 / Month"
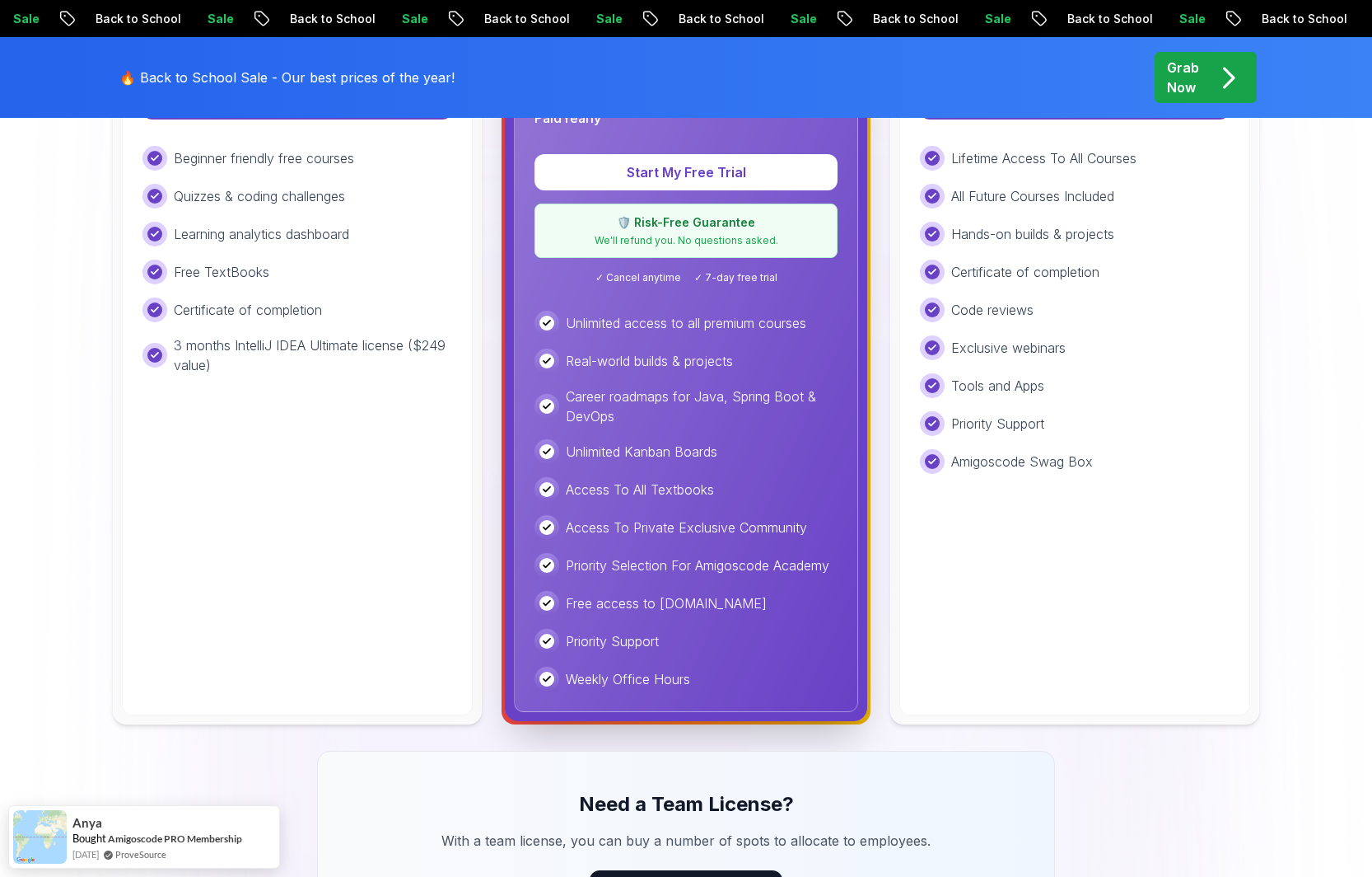
scroll to position [844, 0]
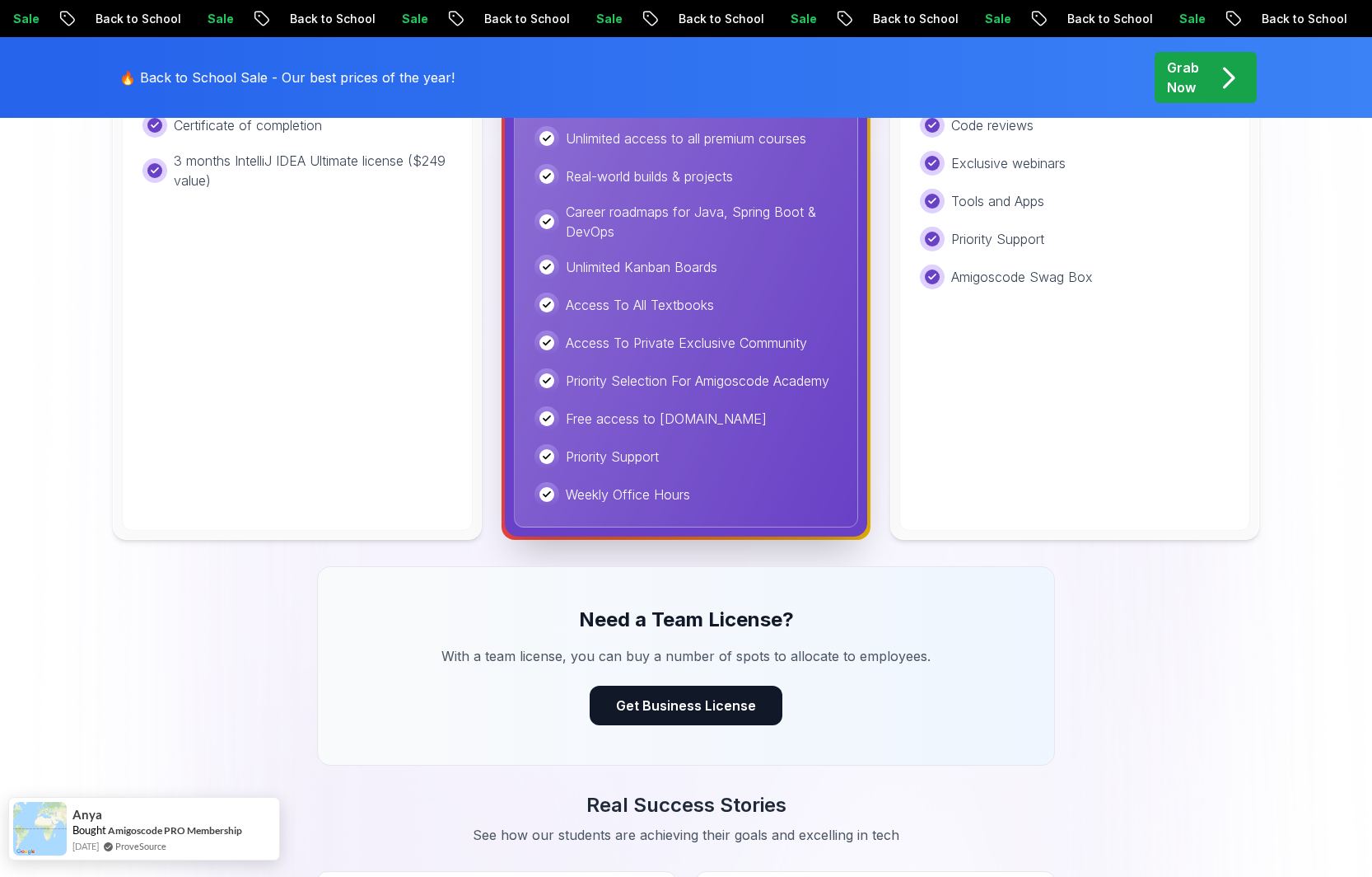
click at [86, 818] on span "Anya" at bounding box center [88, 814] width 30 height 14
click at [233, 828] on link "Amigoscode PRO Membership" at bounding box center [175, 829] width 134 height 14
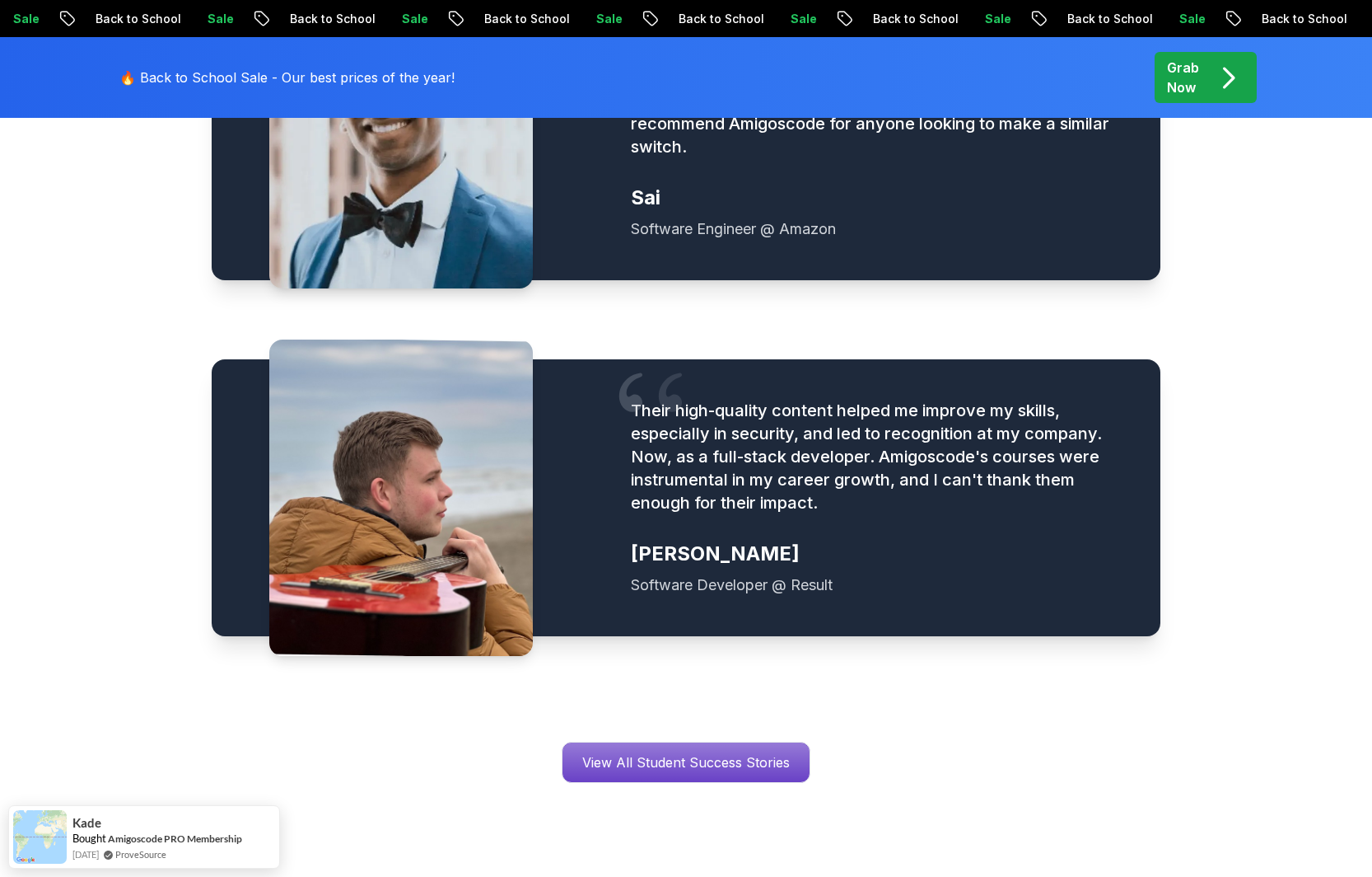
scroll to position [2214, 0]
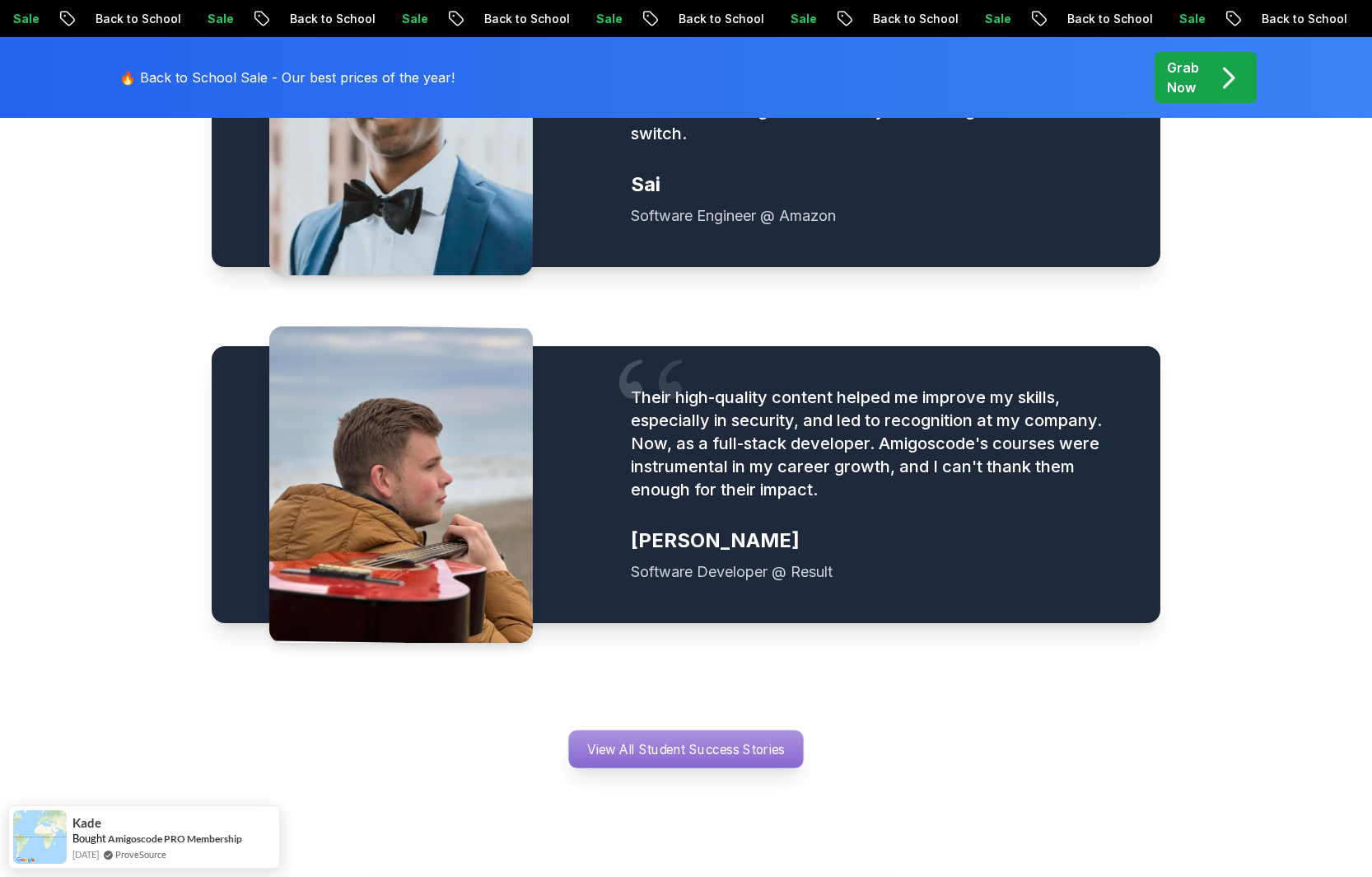
click at [772, 730] on p "View All Student Success Stories" at bounding box center [686, 748] width 235 height 38
